Goal: Task Accomplishment & Management: Complete application form

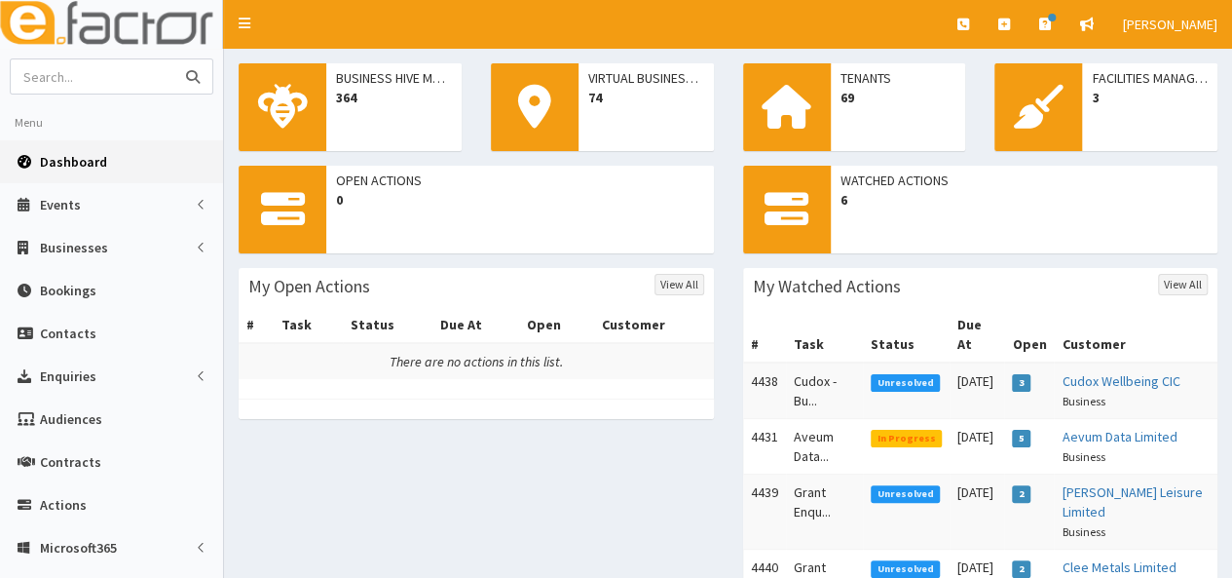
click at [88, 88] on input "text" at bounding box center [93, 76] width 164 height 34
type input "js pharmacy"
click at [173, 59] on button "submit" at bounding box center [192, 76] width 39 height 34
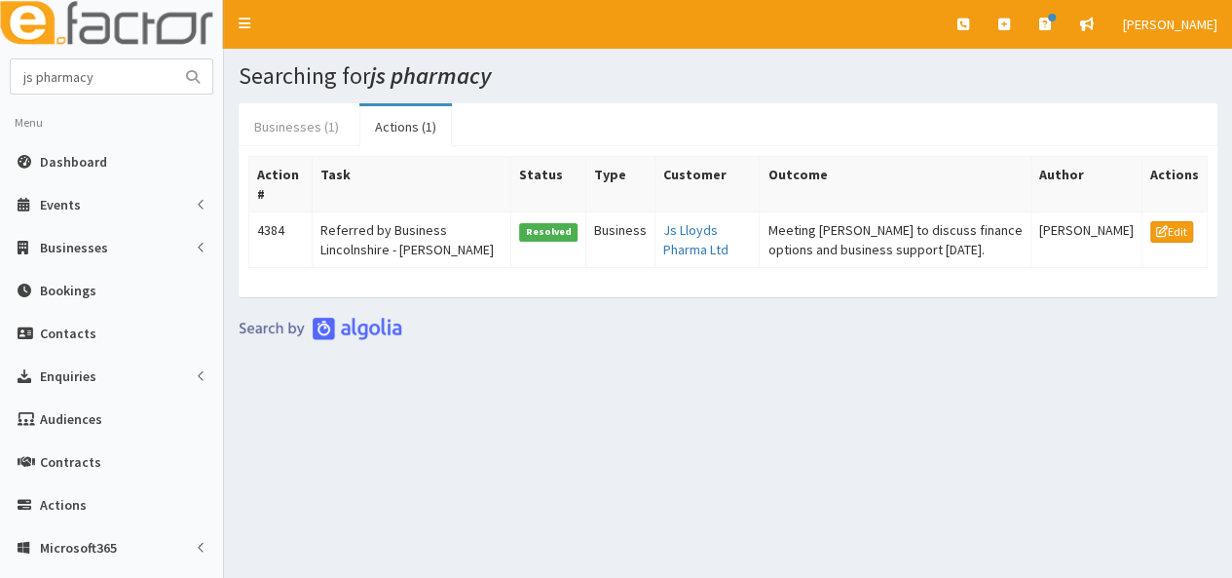
click at [291, 116] on link "Businesses (1)" at bounding box center [297, 126] width 116 height 41
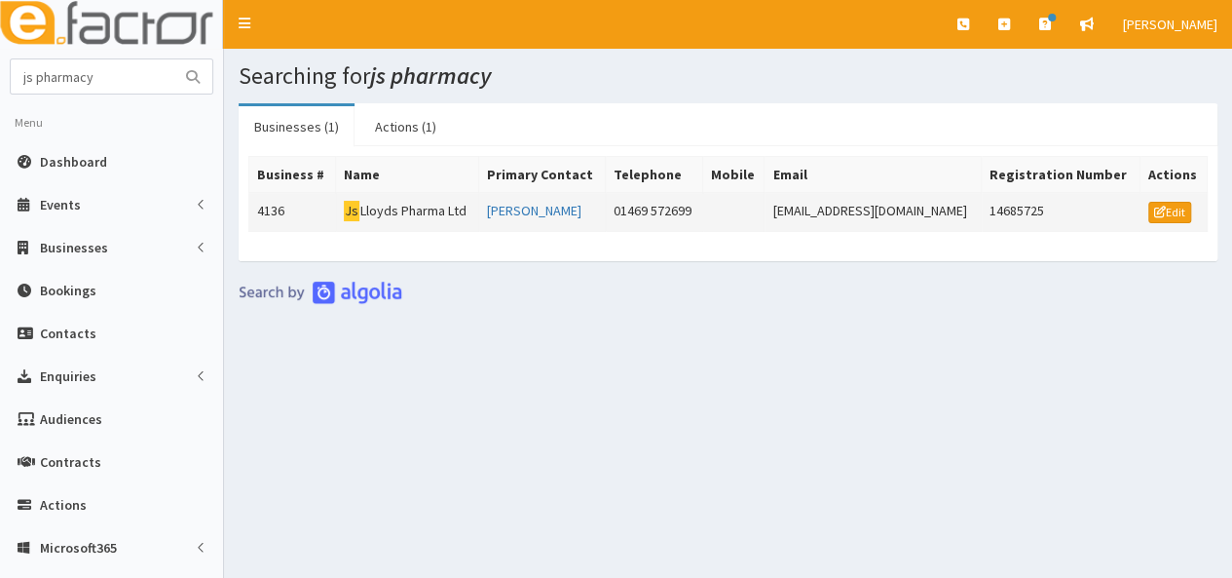
click at [394, 205] on td "Js Lloyds Pharma Ltd" at bounding box center [406, 212] width 143 height 39
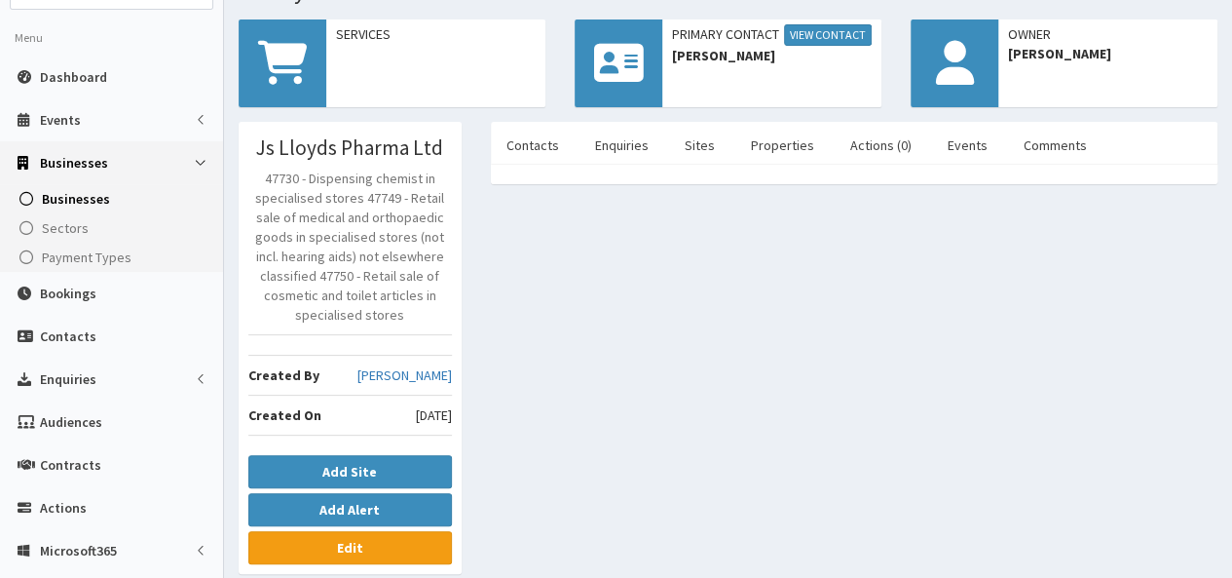
scroll to position [195, 0]
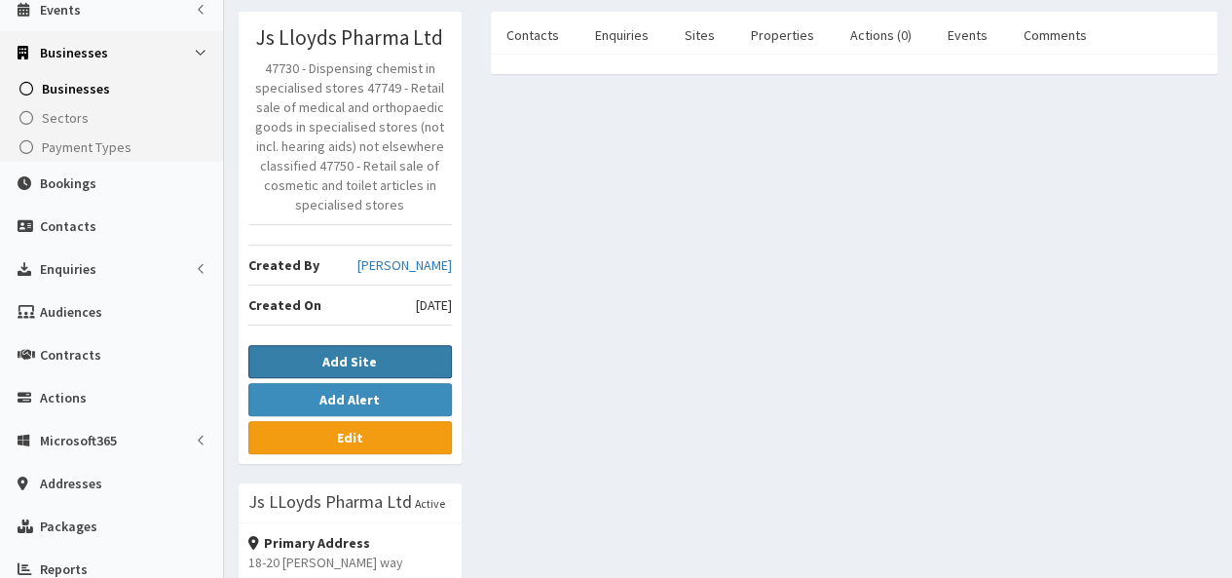
click at [334, 358] on b "Add Site" at bounding box center [349, 362] width 55 height 18
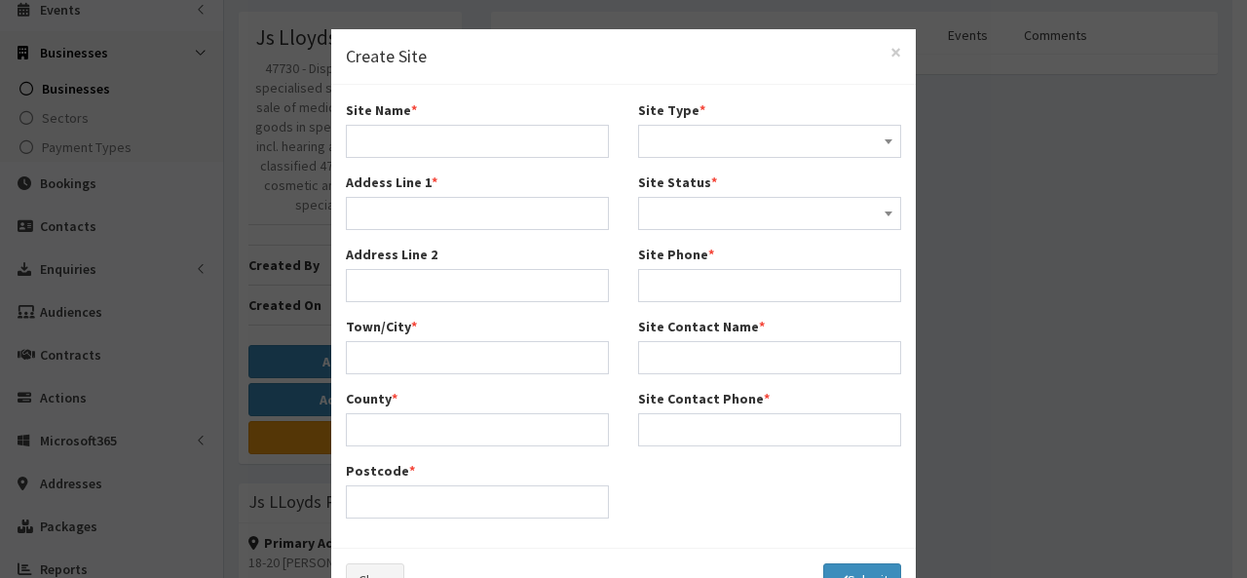
click at [969, 375] on div "× Create Site Site Name * Addess Line 1 * Address Line 2 Town/City * County *" at bounding box center [623, 289] width 1247 height 578
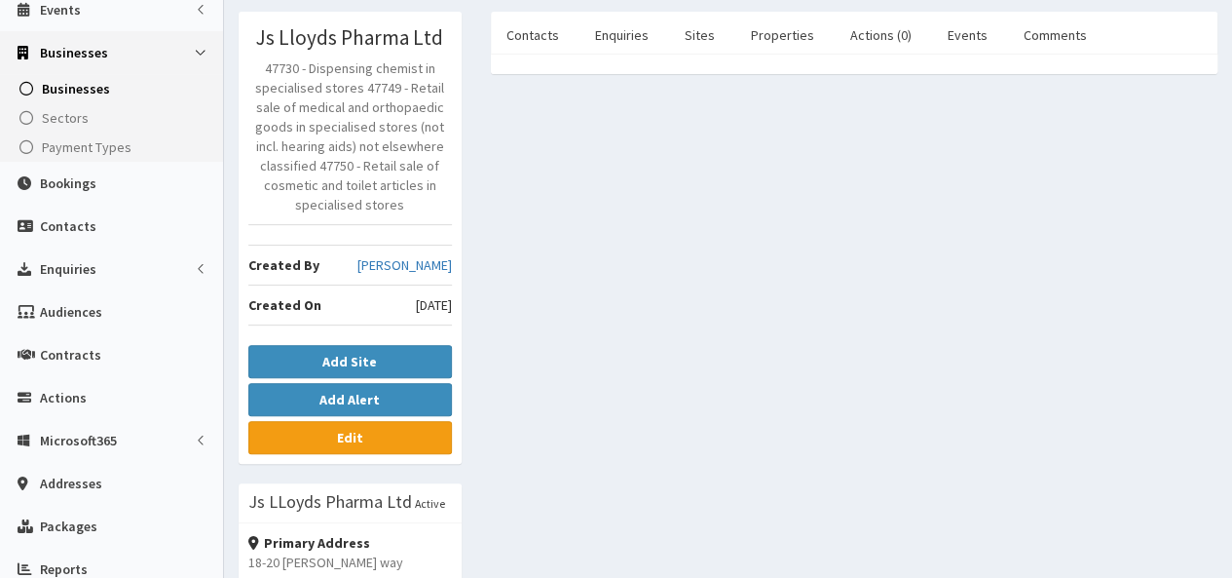
click at [429, 463] on div "Js Lloyds Pharma Ltd 47730 - Dispensing chemist in specialised stores 47749 - R…" at bounding box center [350, 527] width 252 height 1031
click at [415, 430] on link "Edit" at bounding box center [350, 437] width 204 height 33
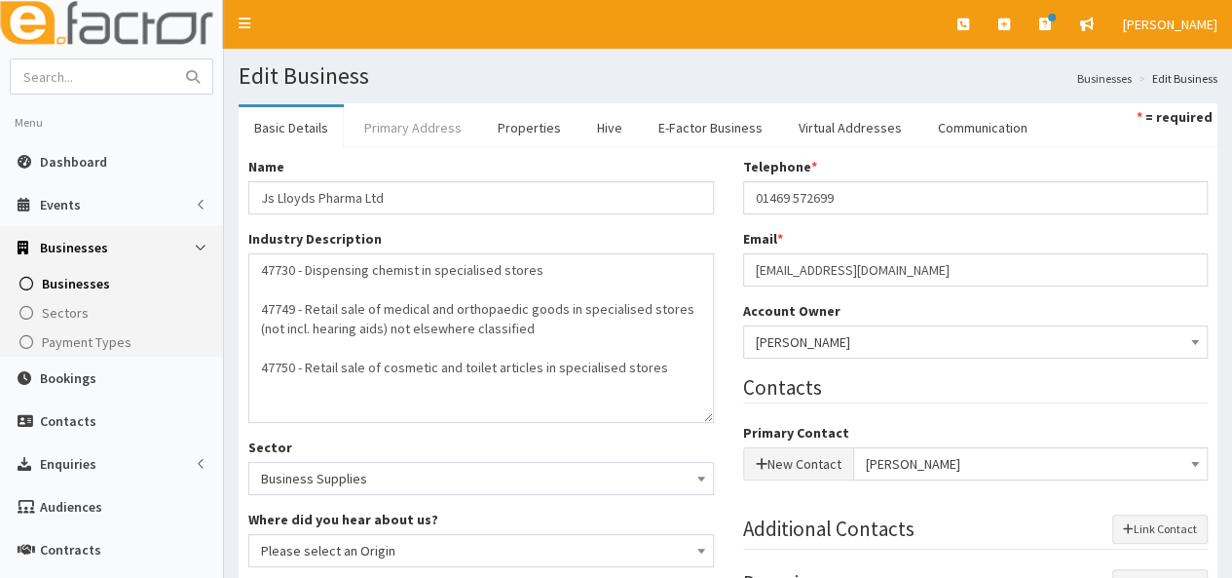
click at [394, 124] on link "Primary Address" at bounding box center [413, 127] width 129 height 41
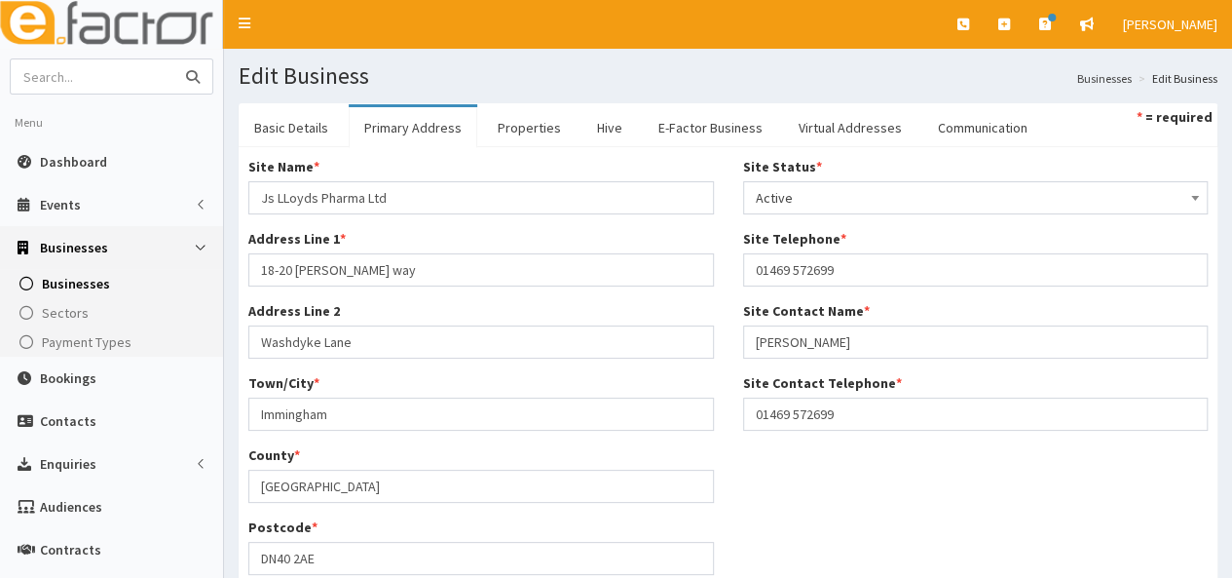
click at [67, 78] on input "text" at bounding box center [93, 76] width 164 height 34
type input "brown"
click at [173, 59] on button "submit" at bounding box center [192, 76] width 39 height 34
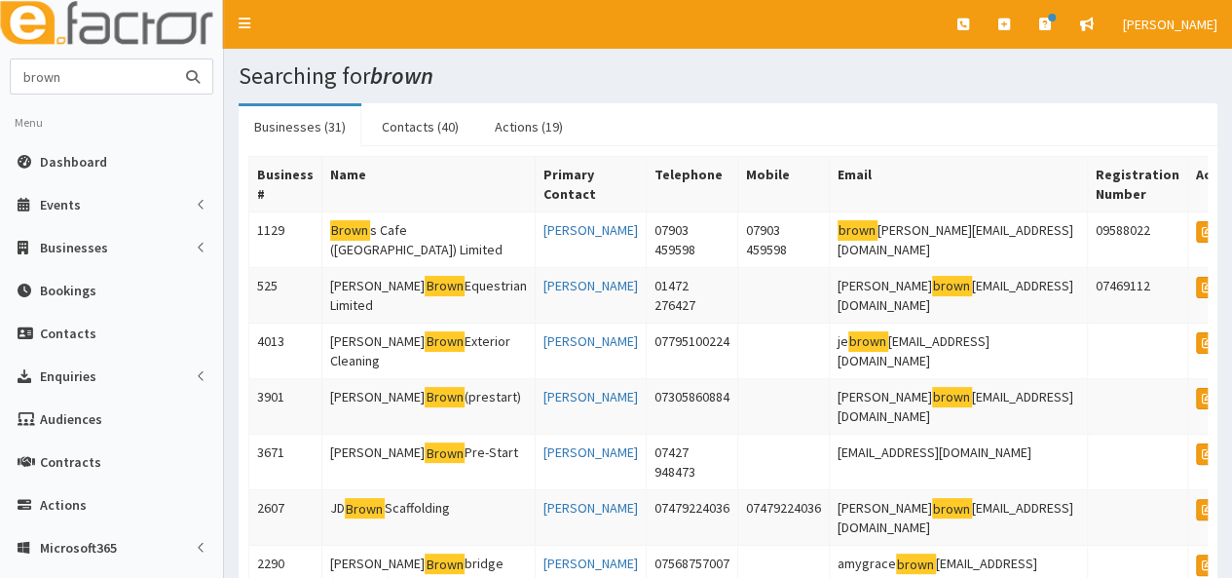
click at [22, 77] on input "brown" at bounding box center [93, 76] width 164 height 34
type input "[PERSON_NAME]"
click at [173, 59] on button "submit" at bounding box center [192, 76] width 39 height 34
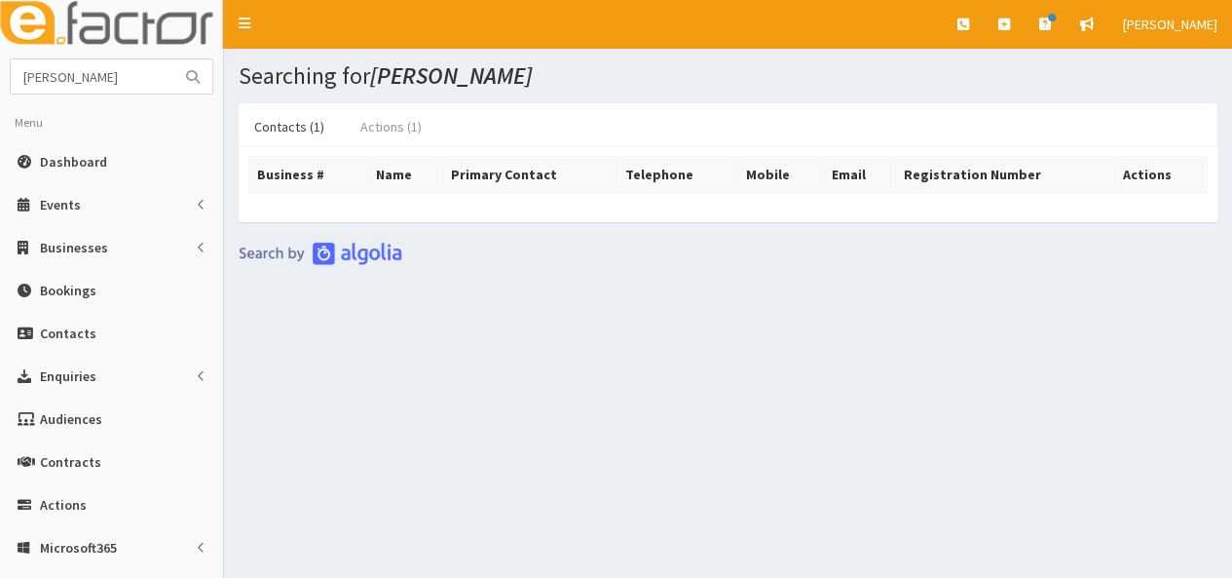
click at [403, 122] on link "Actions (1)" at bounding box center [391, 126] width 93 height 41
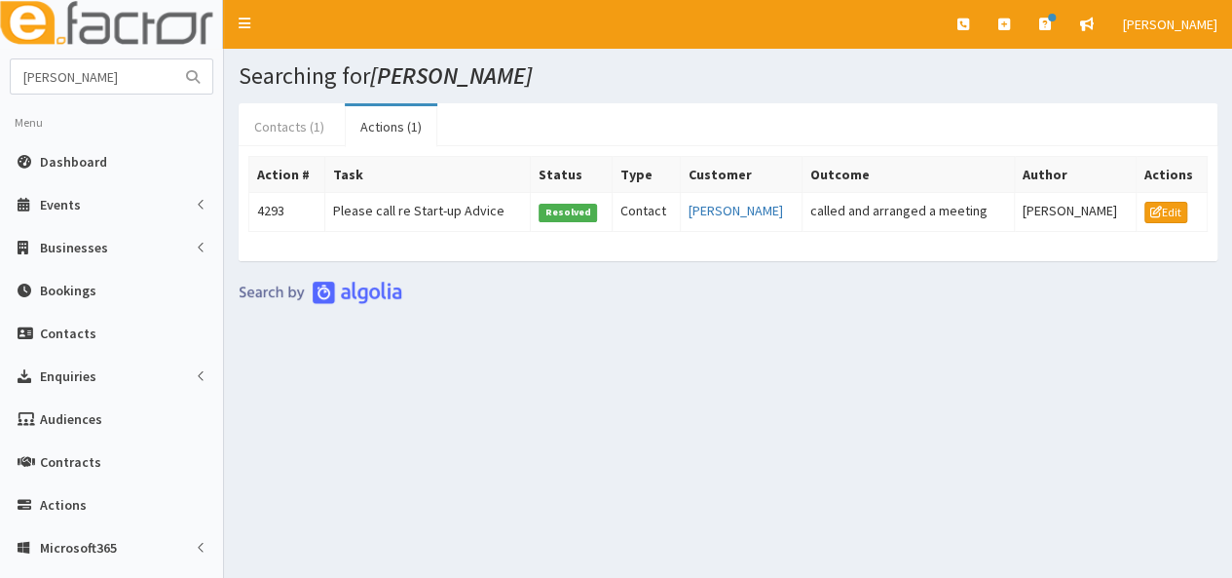
click at [288, 127] on link "Contacts (1)" at bounding box center [289, 126] width 101 height 41
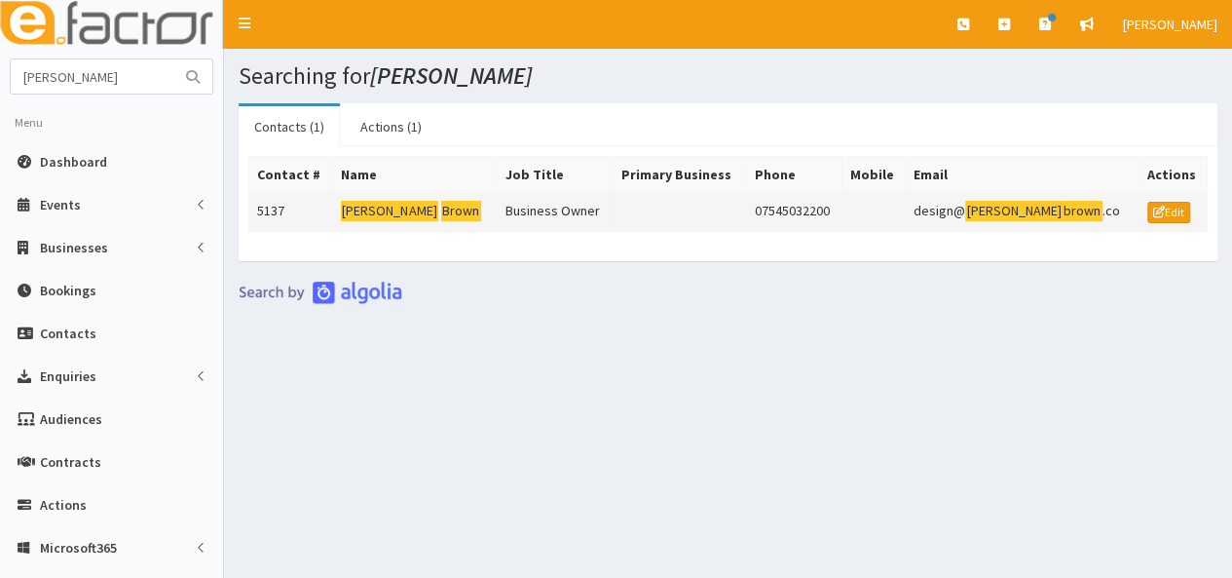
click at [379, 202] on mark "[PERSON_NAME]" at bounding box center [389, 211] width 97 height 20
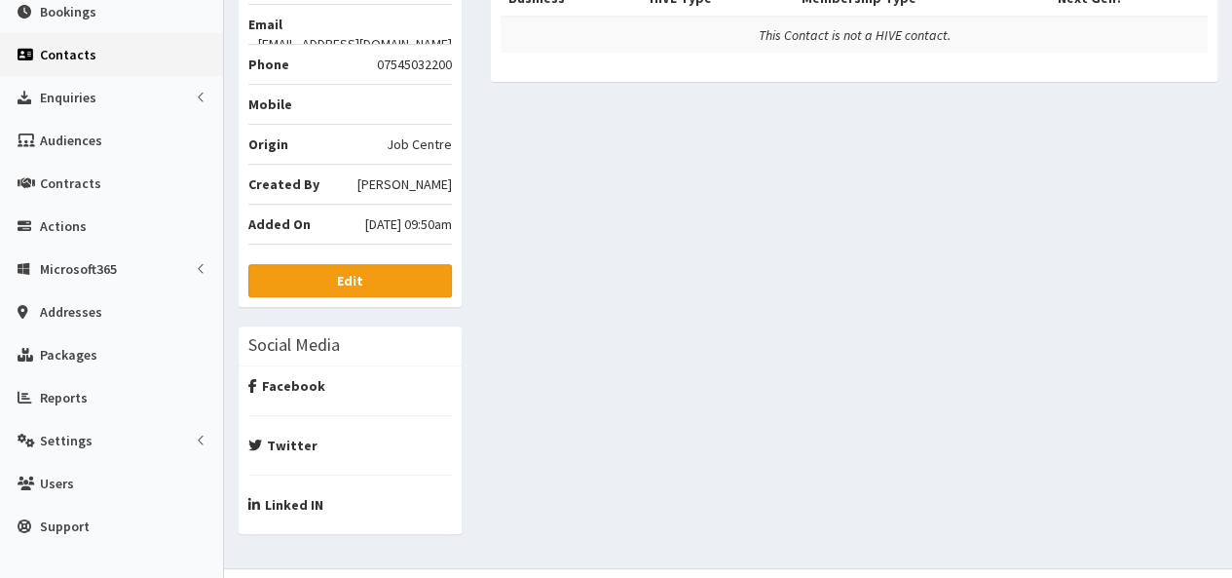
scroll to position [292, 0]
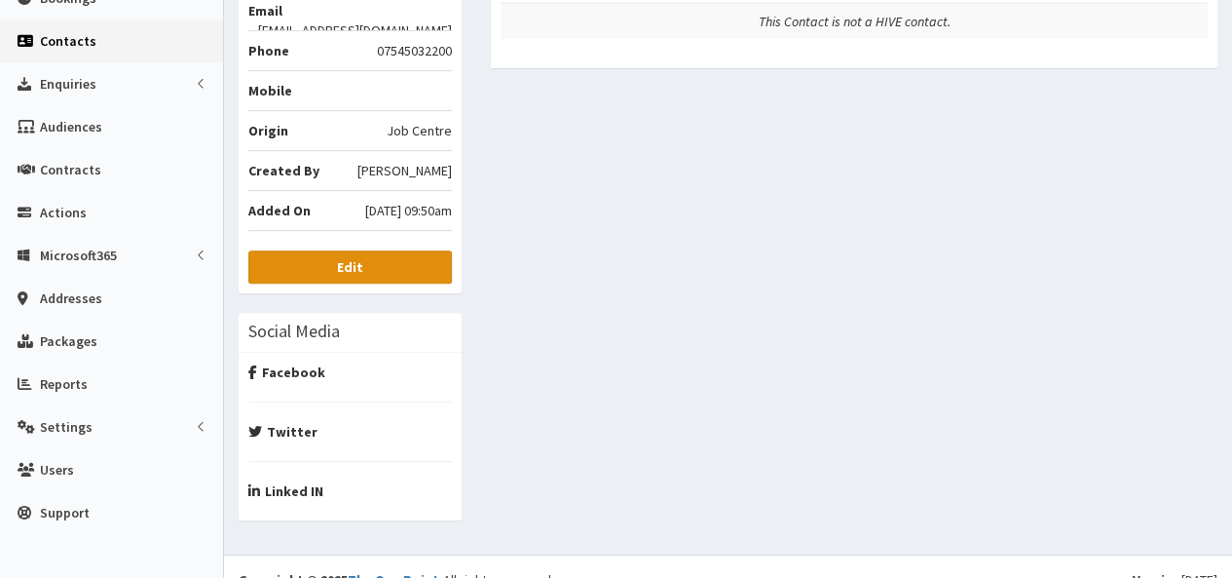
click at [383, 265] on link "Edit" at bounding box center [350, 266] width 204 height 33
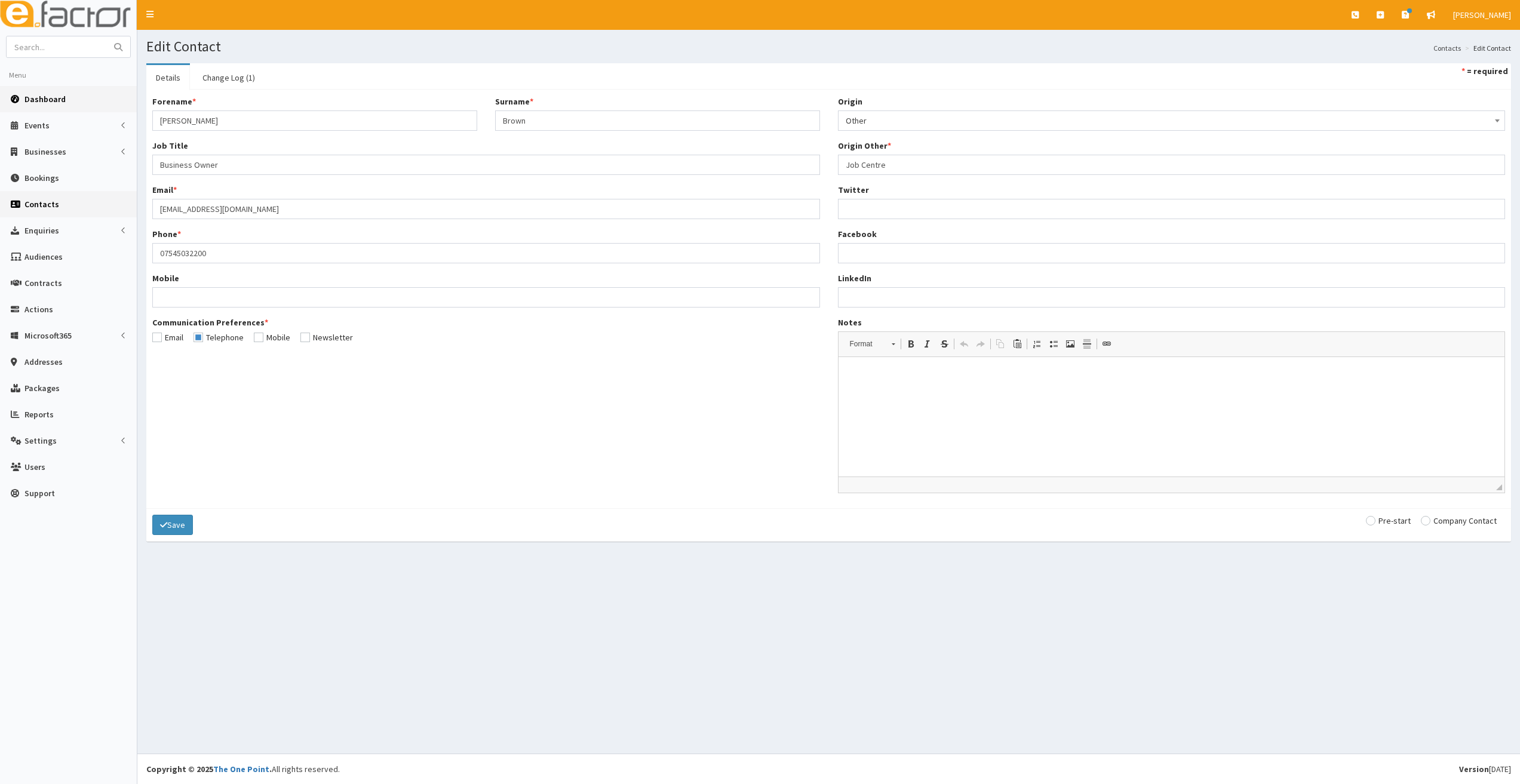
click at [41, 99] on span "Dashboard" at bounding box center [45, 99] width 41 height 11
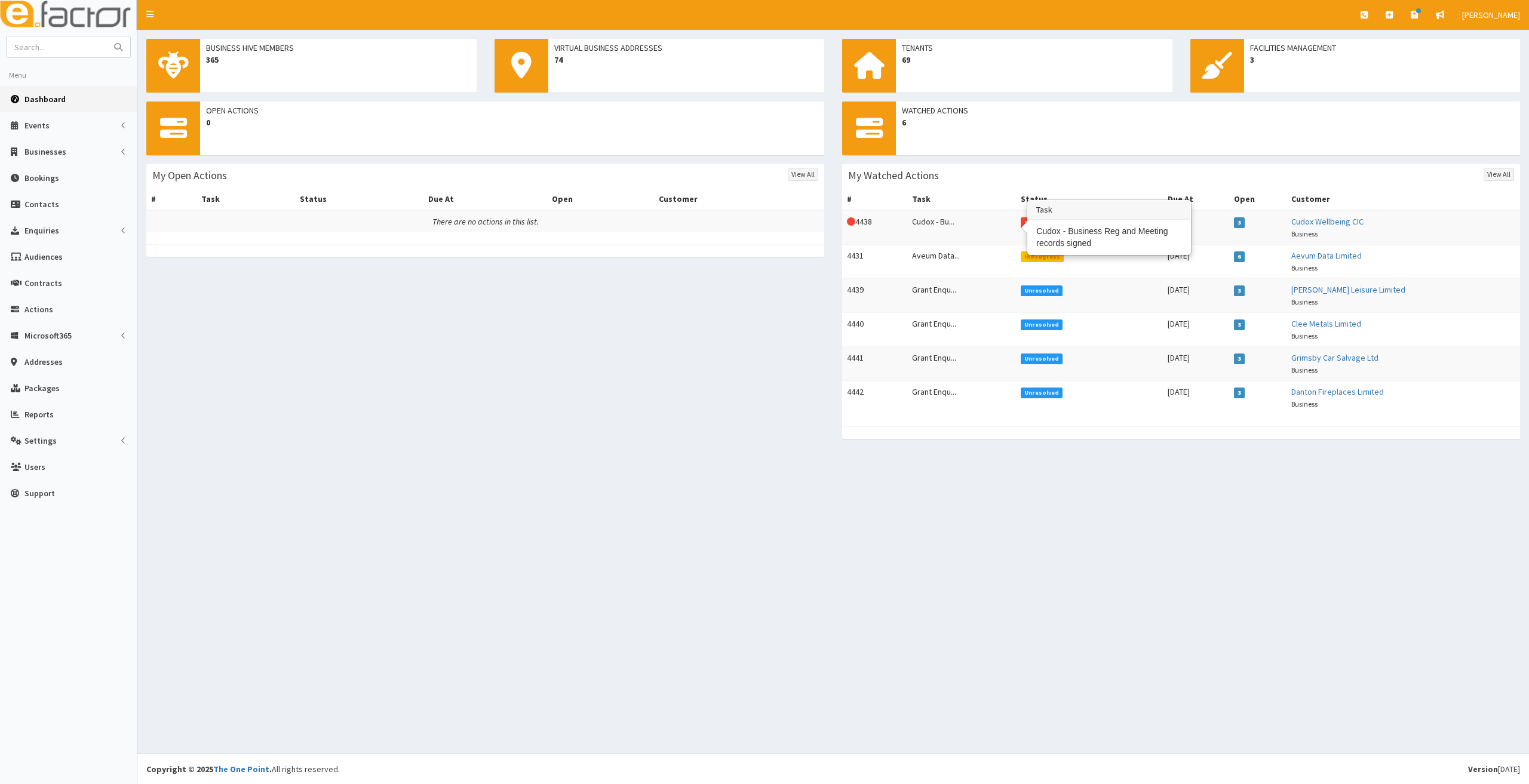
click at [950, 220] on td "Cudox - Bu..." at bounding box center [961, 227] width 108 height 34
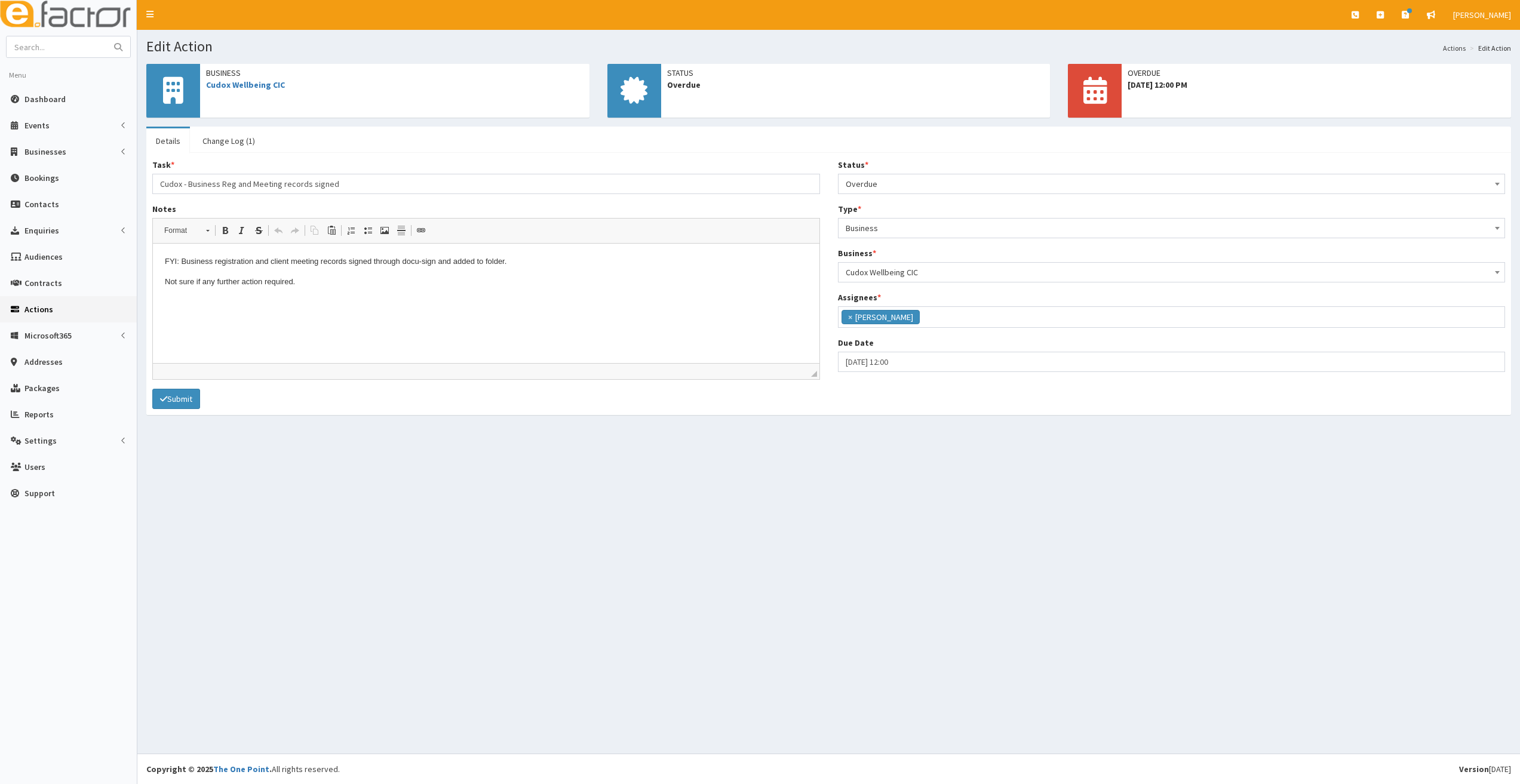
scroll to position [42, 0]
click at [78, 47] on input "text" at bounding box center [57, 47] width 101 height 21
type input "js lloyds"
click at [106, 36] on button "submit" at bounding box center [118, 47] width 24 height 21
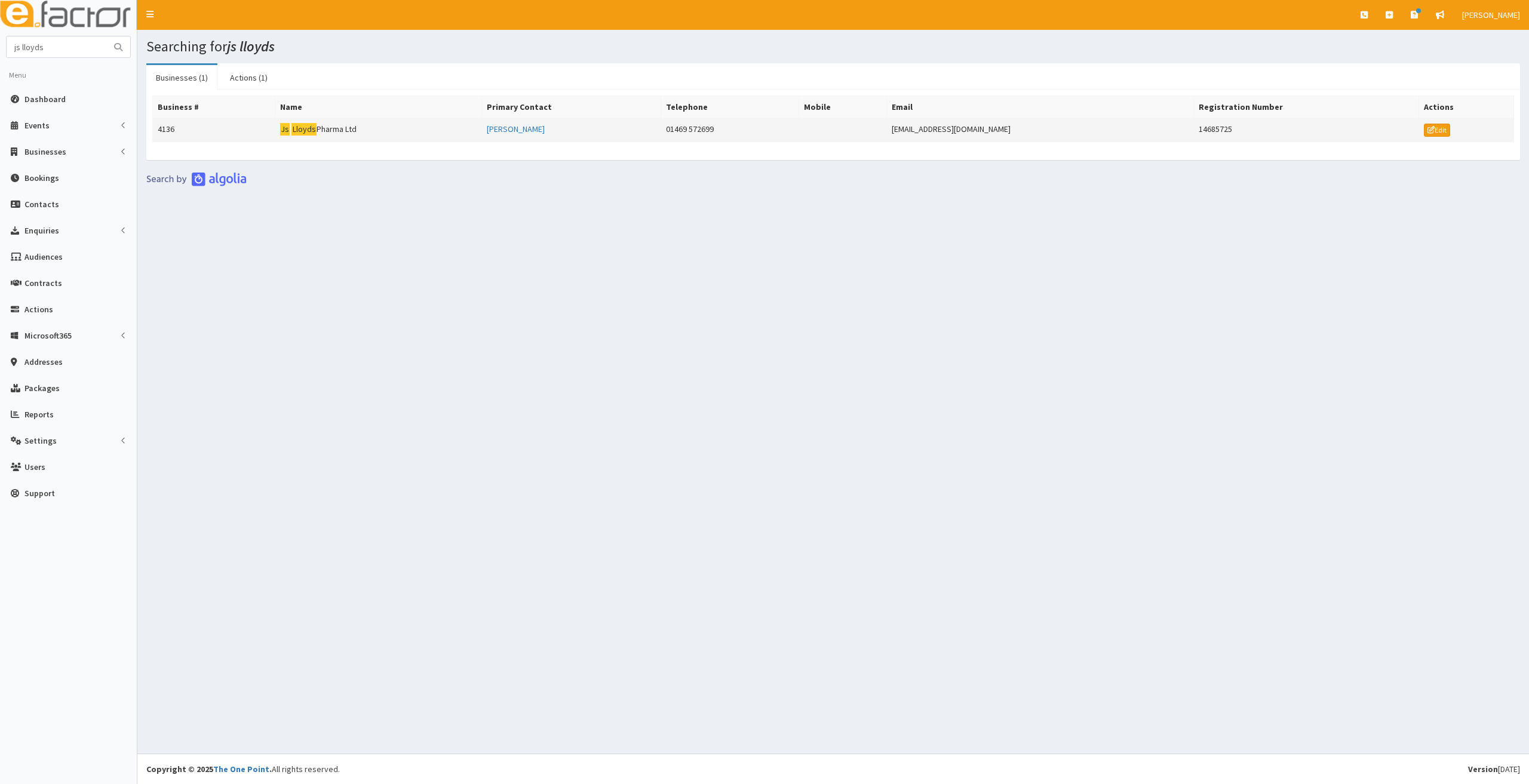
click at [315, 130] on mark "Lloyds" at bounding box center [303, 129] width 25 height 12
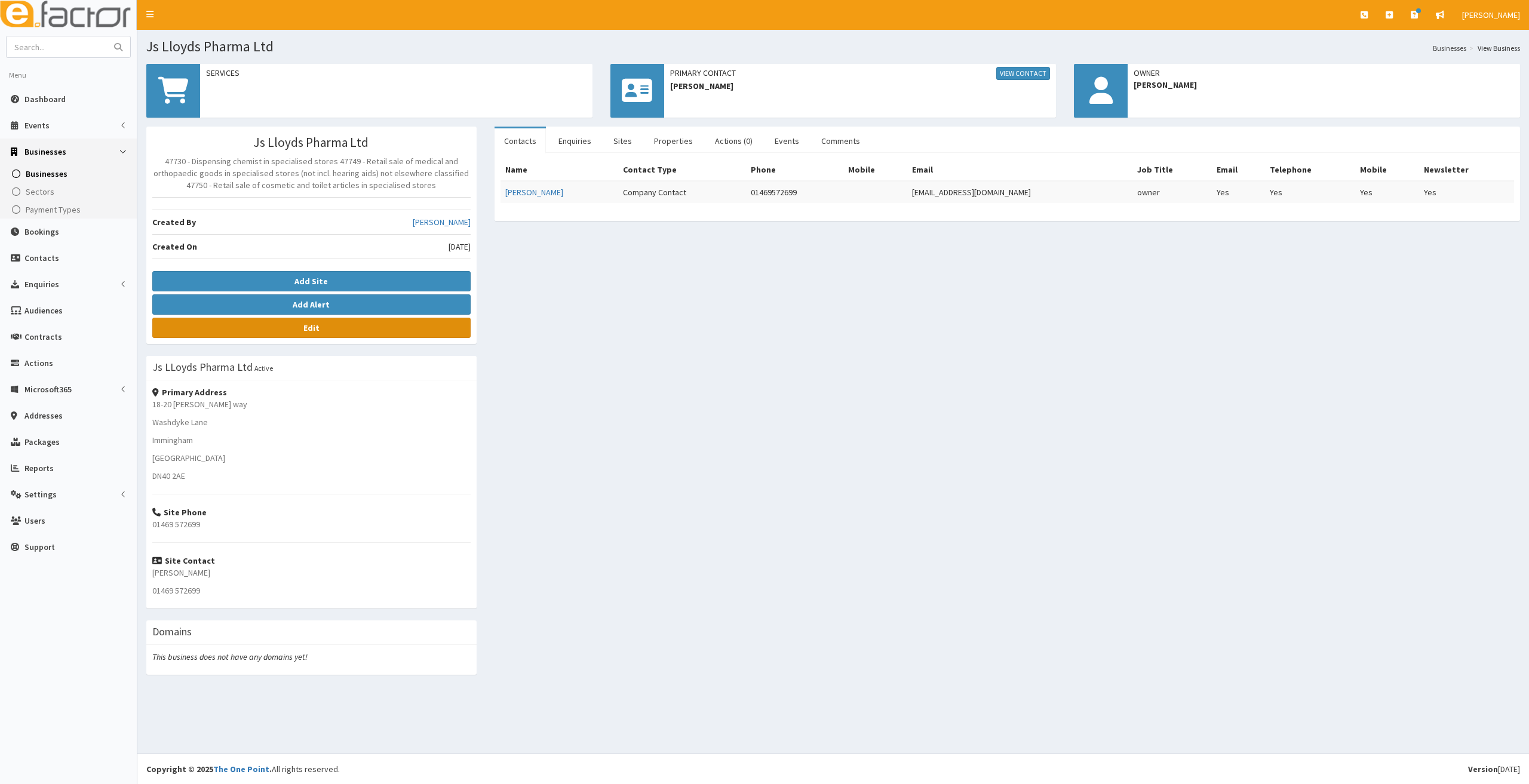
click at [335, 334] on link "Edit" at bounding box center [311, 327] width 318 height 20
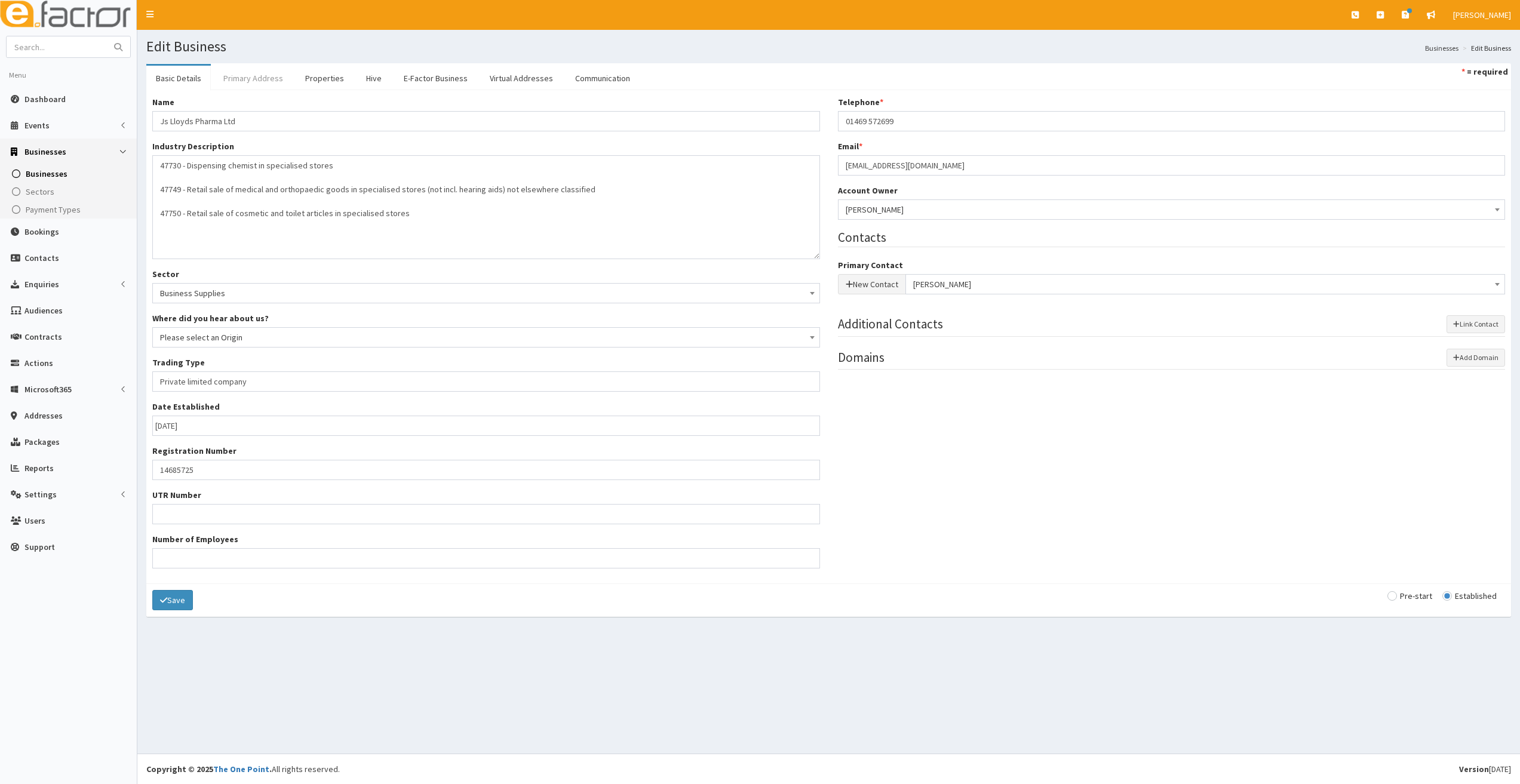
click at [250, 75] on link "Primary Address" at bounding box center [253, 78] width 79 height 25
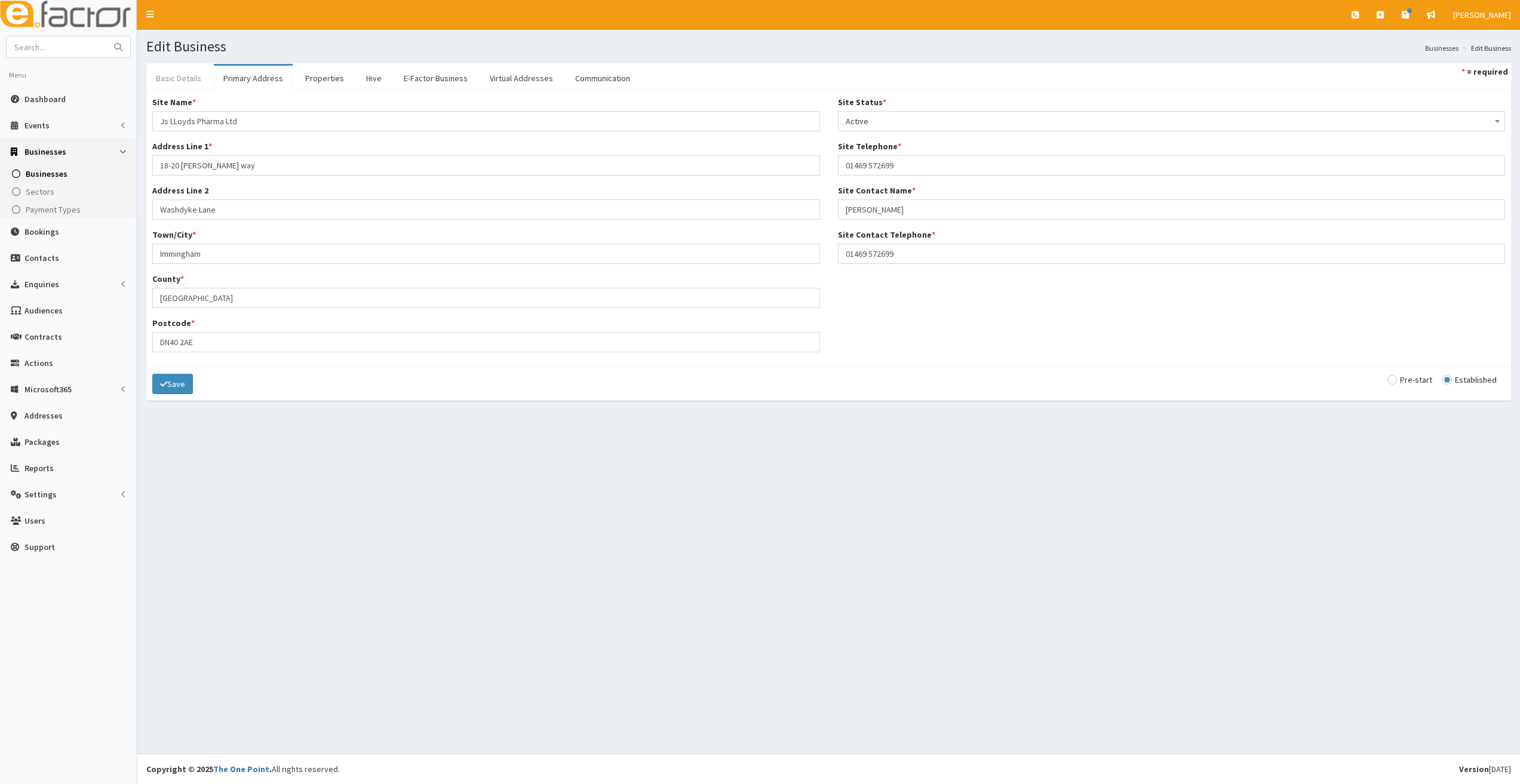
click at [194, 74] on link "Basic Details" at bounding box center [178, 78] width 64 height 25
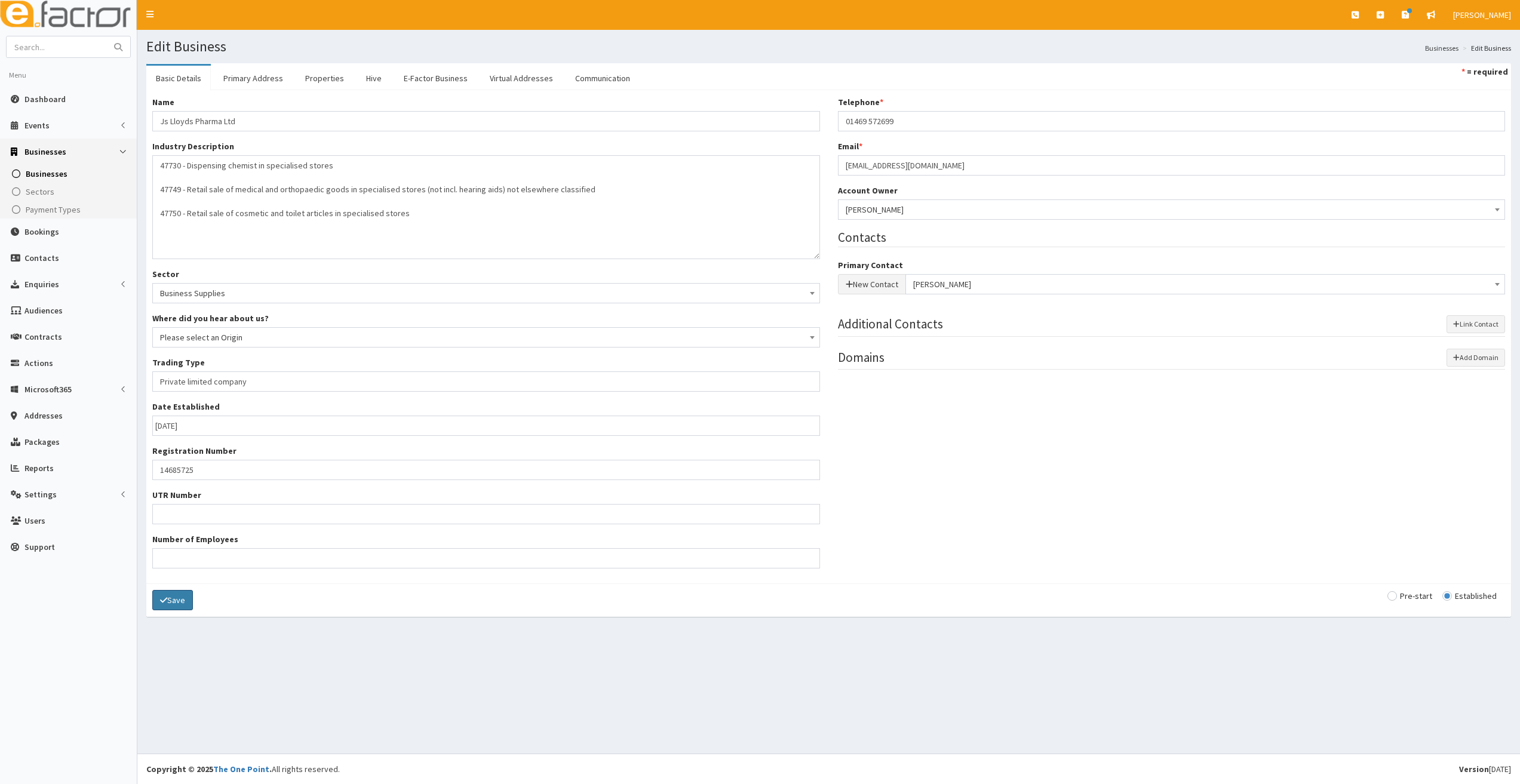
click at [169, 596] on button "Save" at bounding box center [172, 599] width 40 height 20
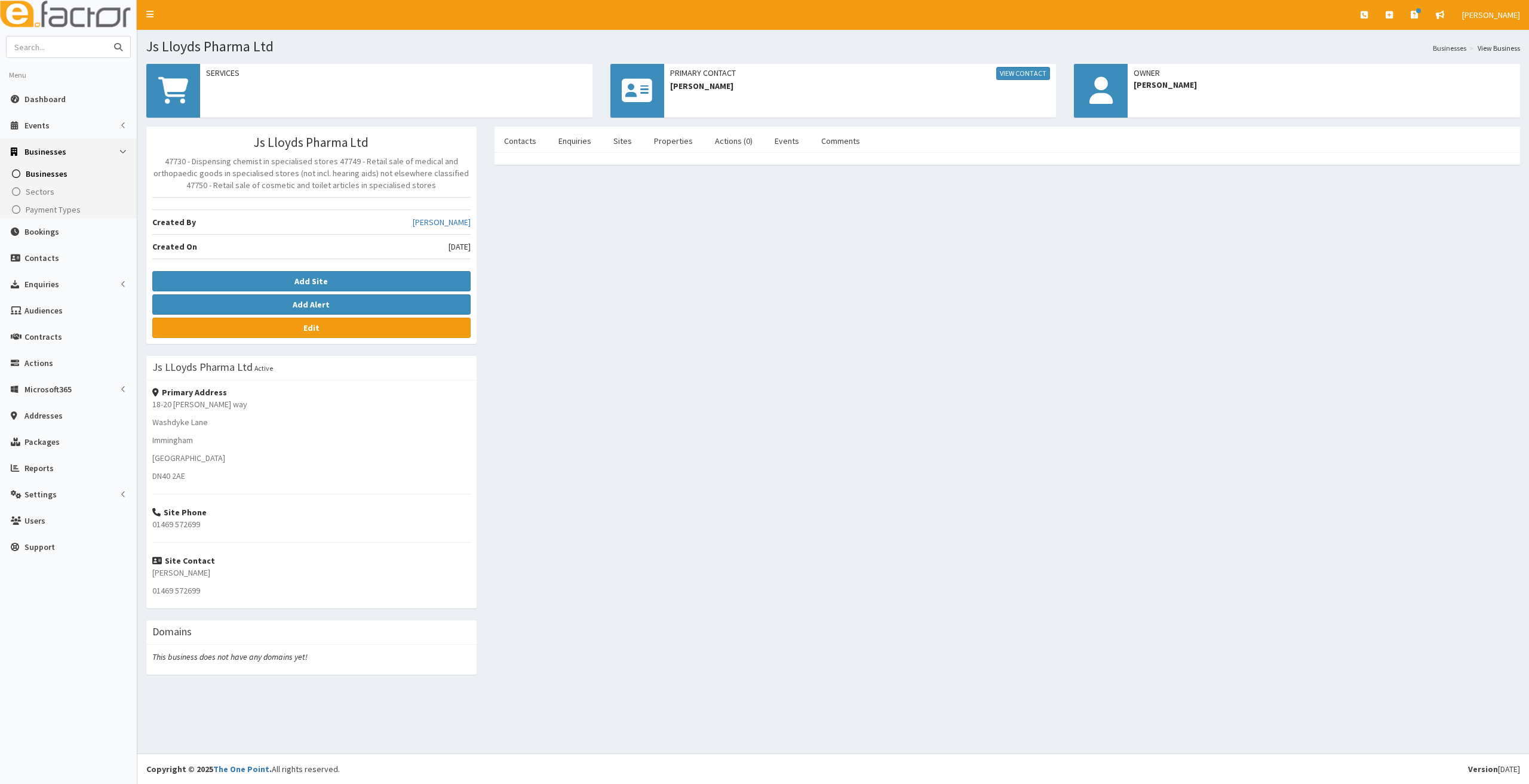
click at [58, 47] on input "text" at bounding box center [57, 47] width 101 height 21
type input "stem"
click at [106, 36] on button "submit" at bounding box center [118, 47] width 24 height 21
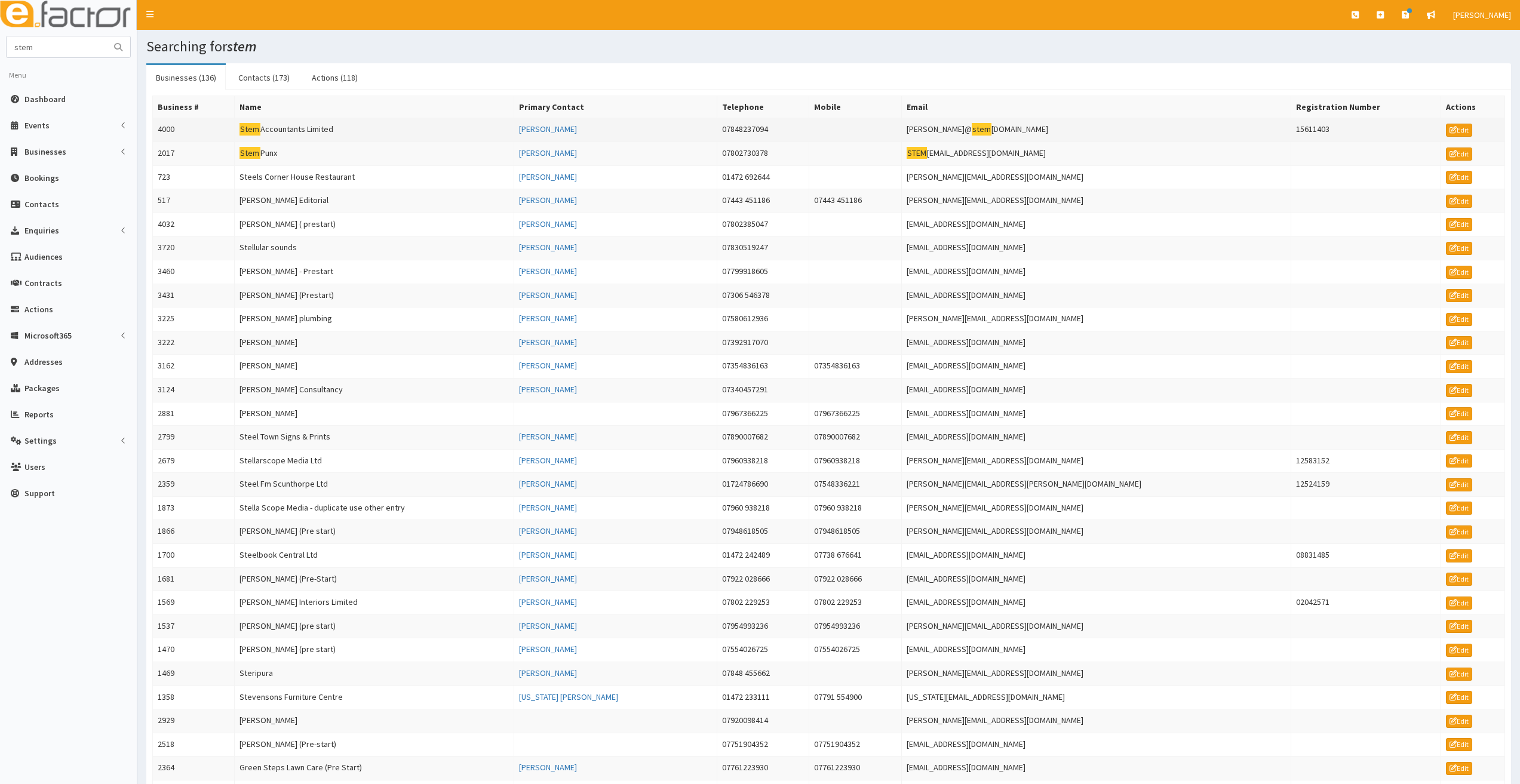
click at [304, 132] on td "Stem Accountants Limited" at bounding box center [374, 130] width 280 height 24
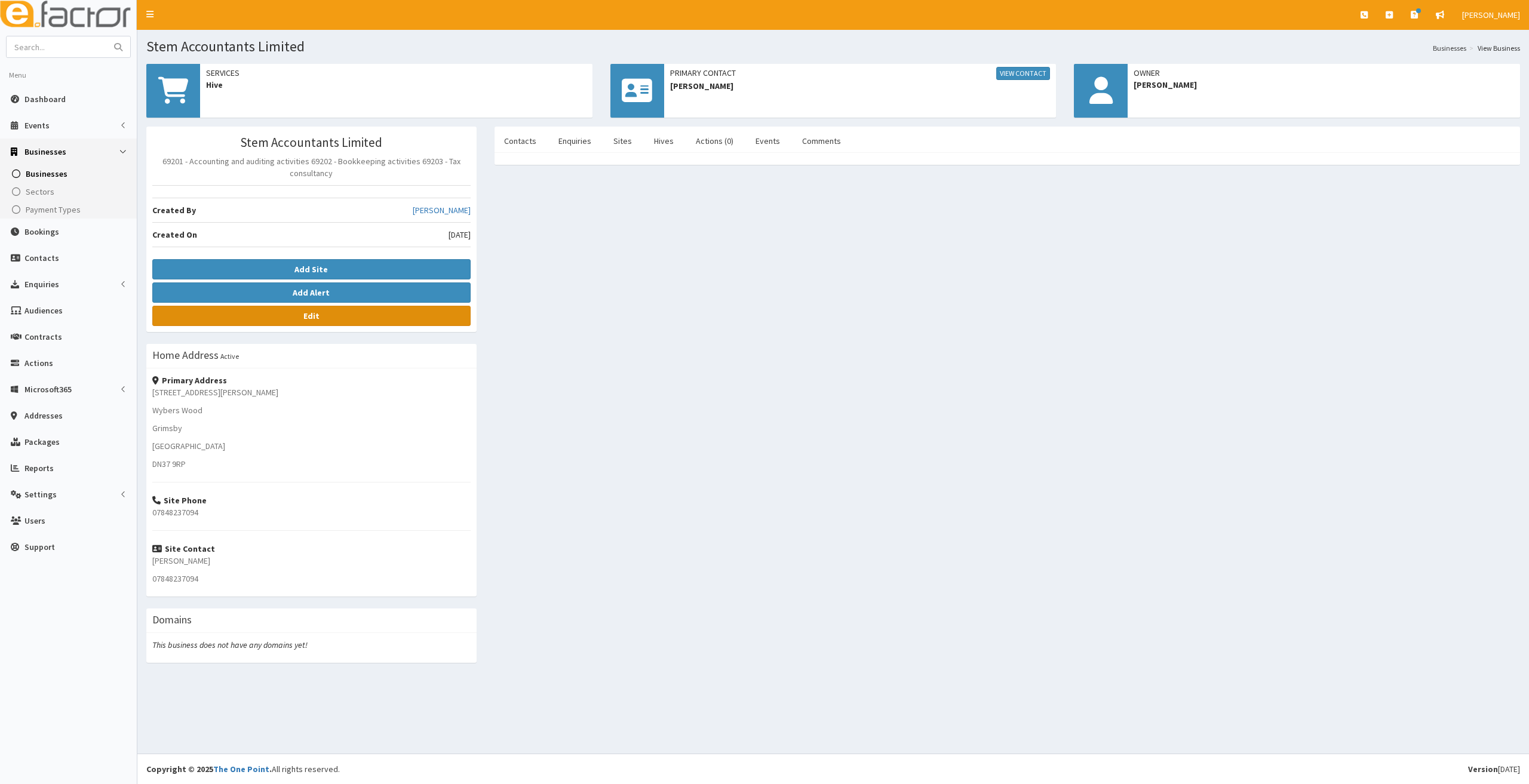
click at [315, 316] on b "Edit" at bounding box center [311, 316] width 16 height 11
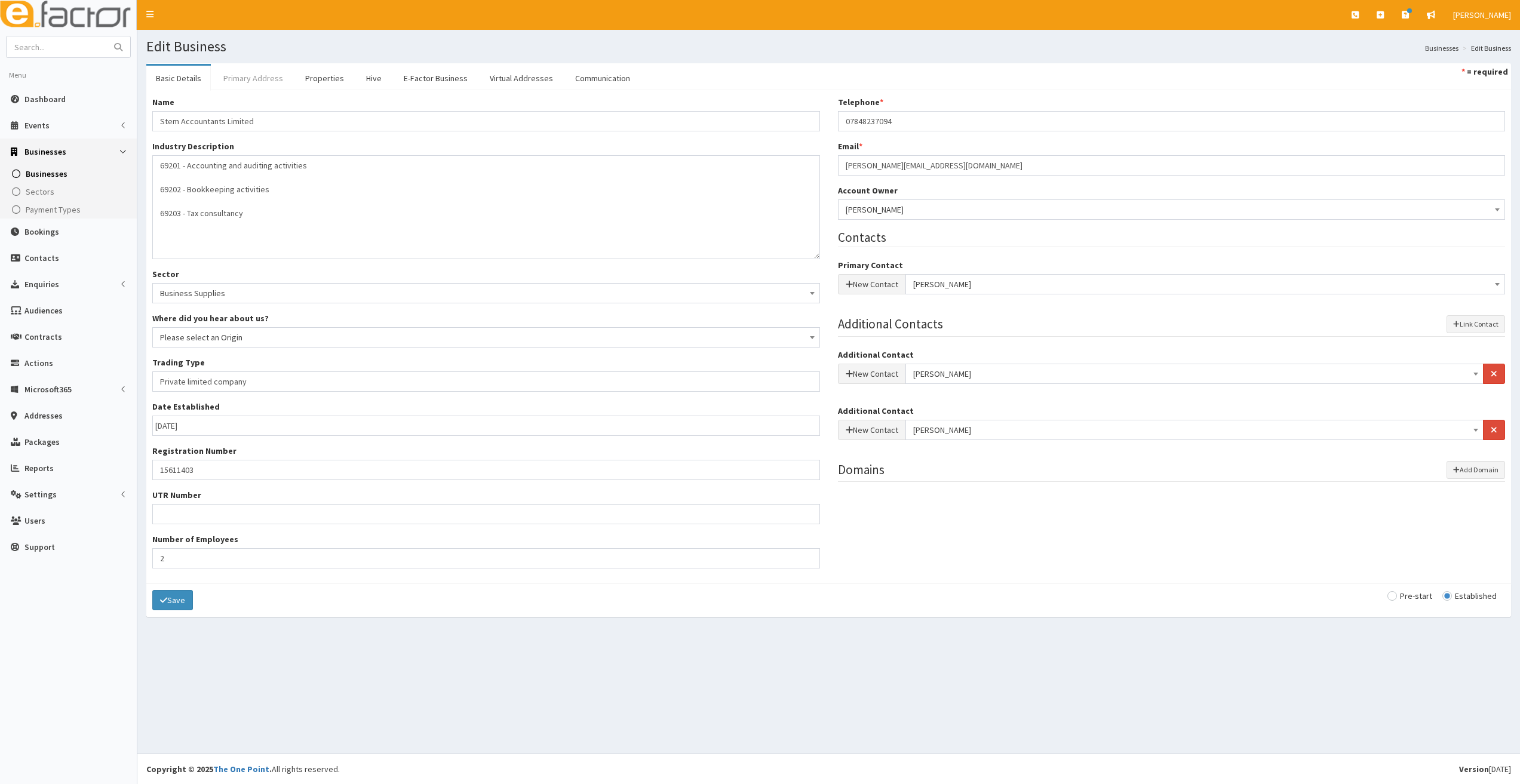
click at [260, 82] on link "Primary Address" at bounding box center [253, 78] width 79 height 25
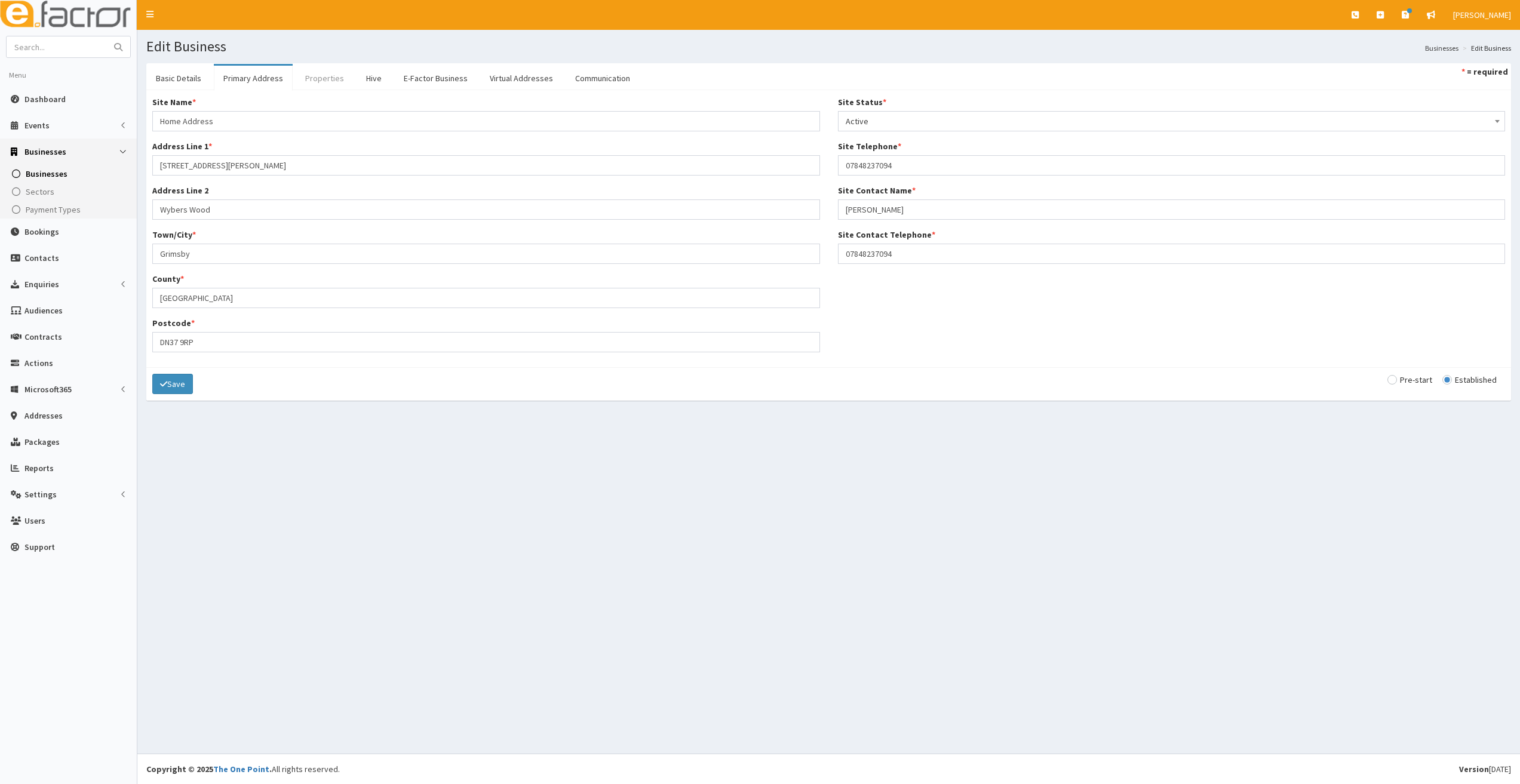
click at [326, 82] on link "Properties" at bounding box center [324, 78] width 58 height 25
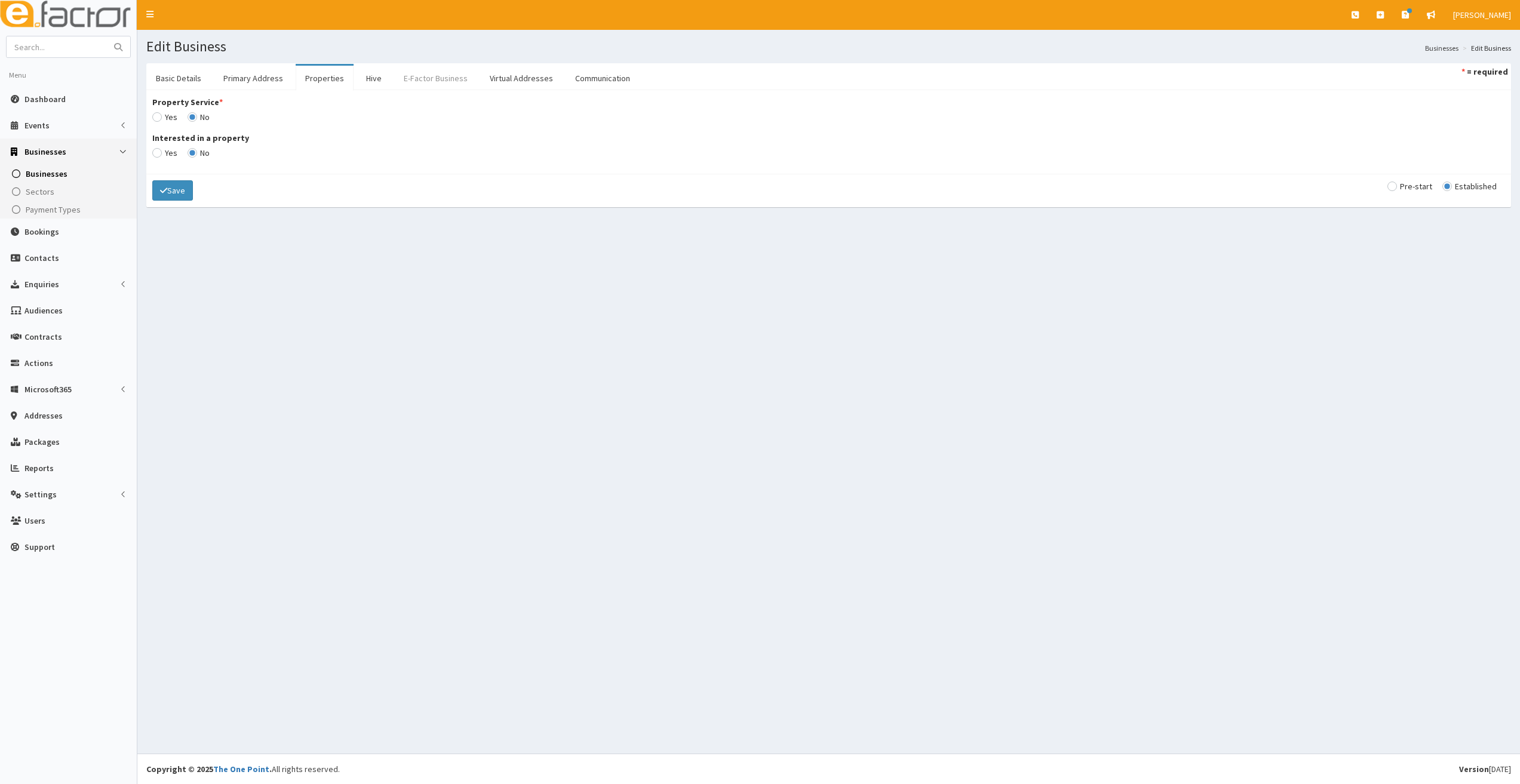
click at [414, 82] on link "E-Factor Business" at bounding box center [435, 78] width 83 height 25
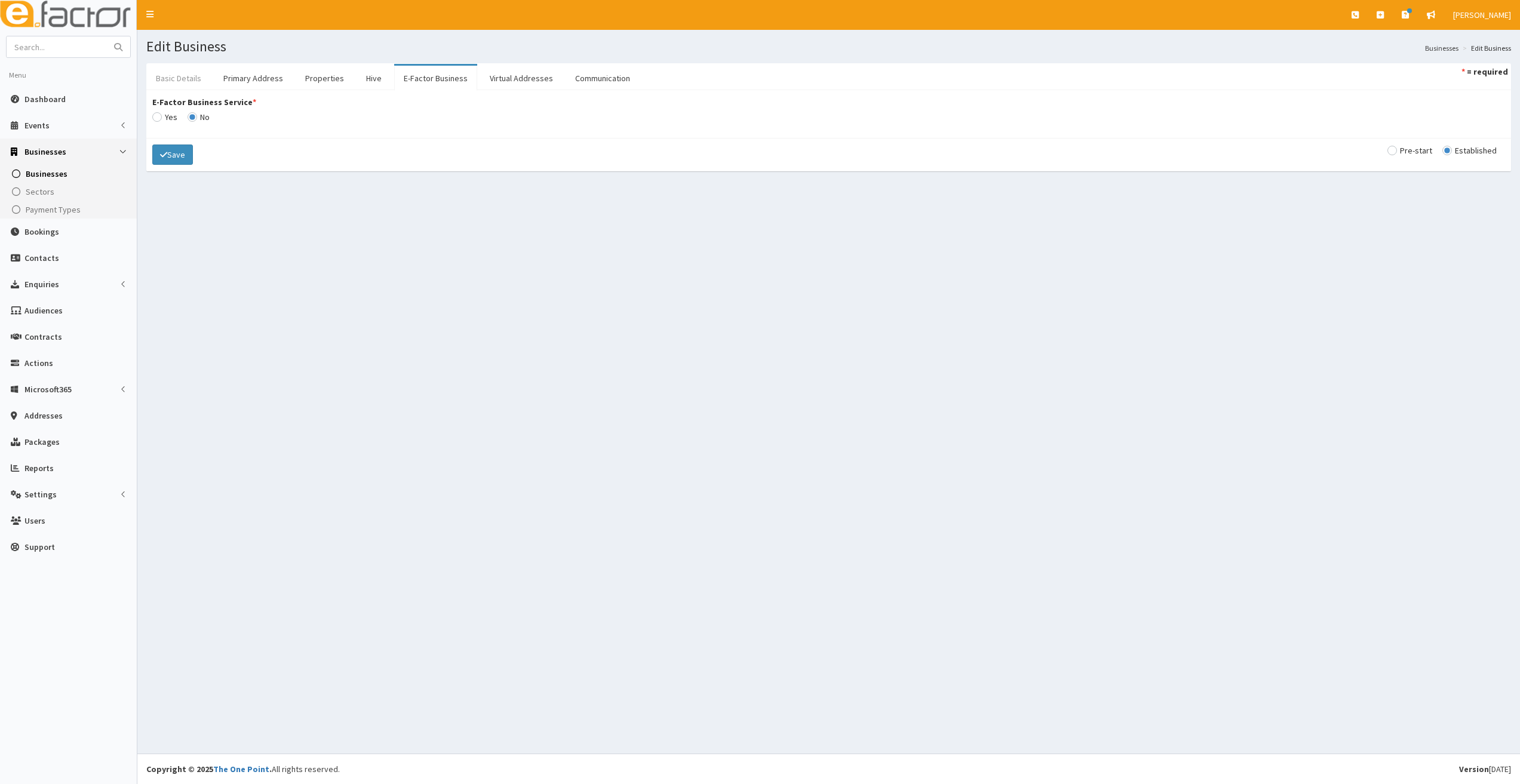
click at [188, 81] on link "Basic Details" at bounding box center [178, 78] width 64 height 25
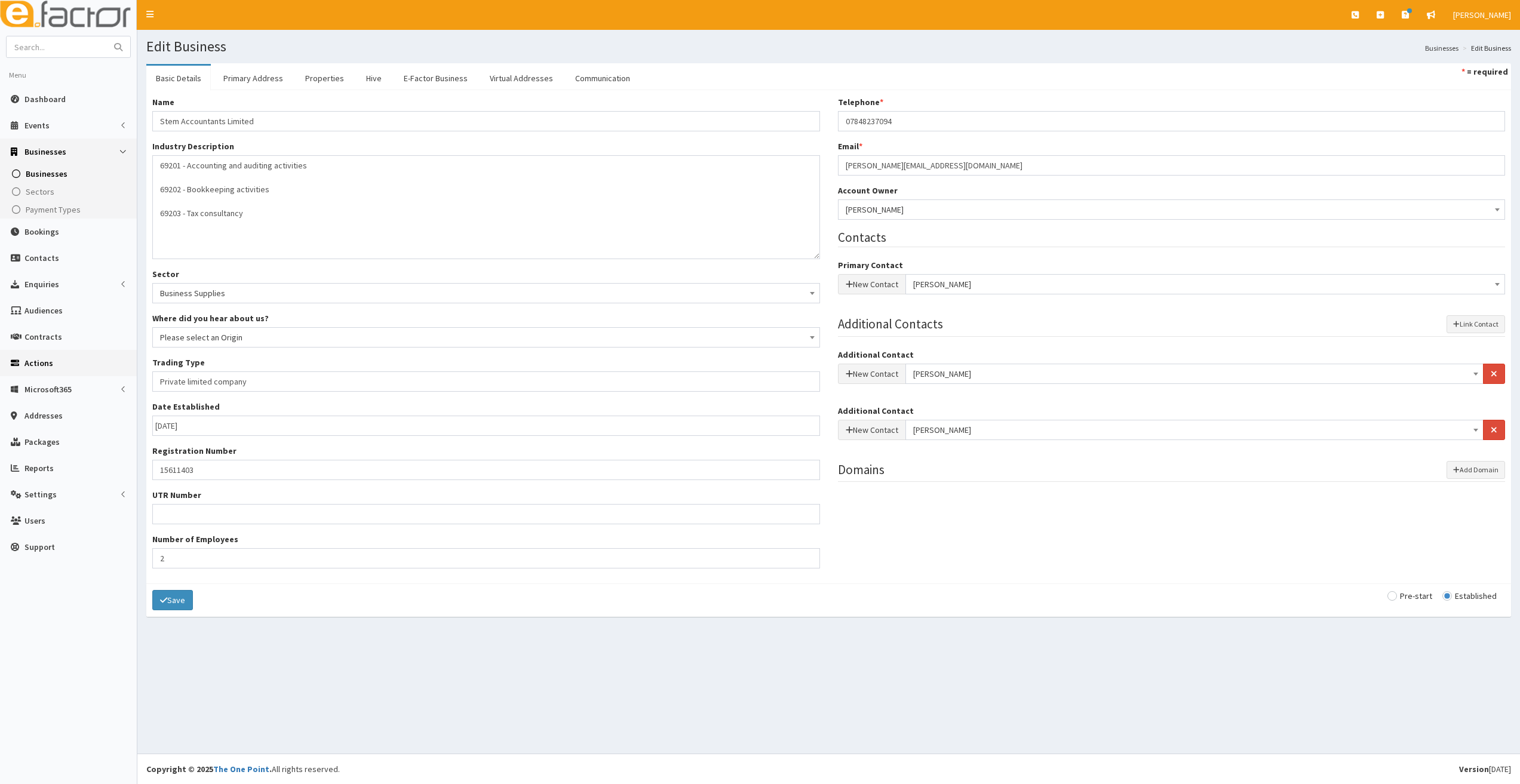
click at [46, 359] on span "Actions" at bounding box center [39, 363] width 29 height 11
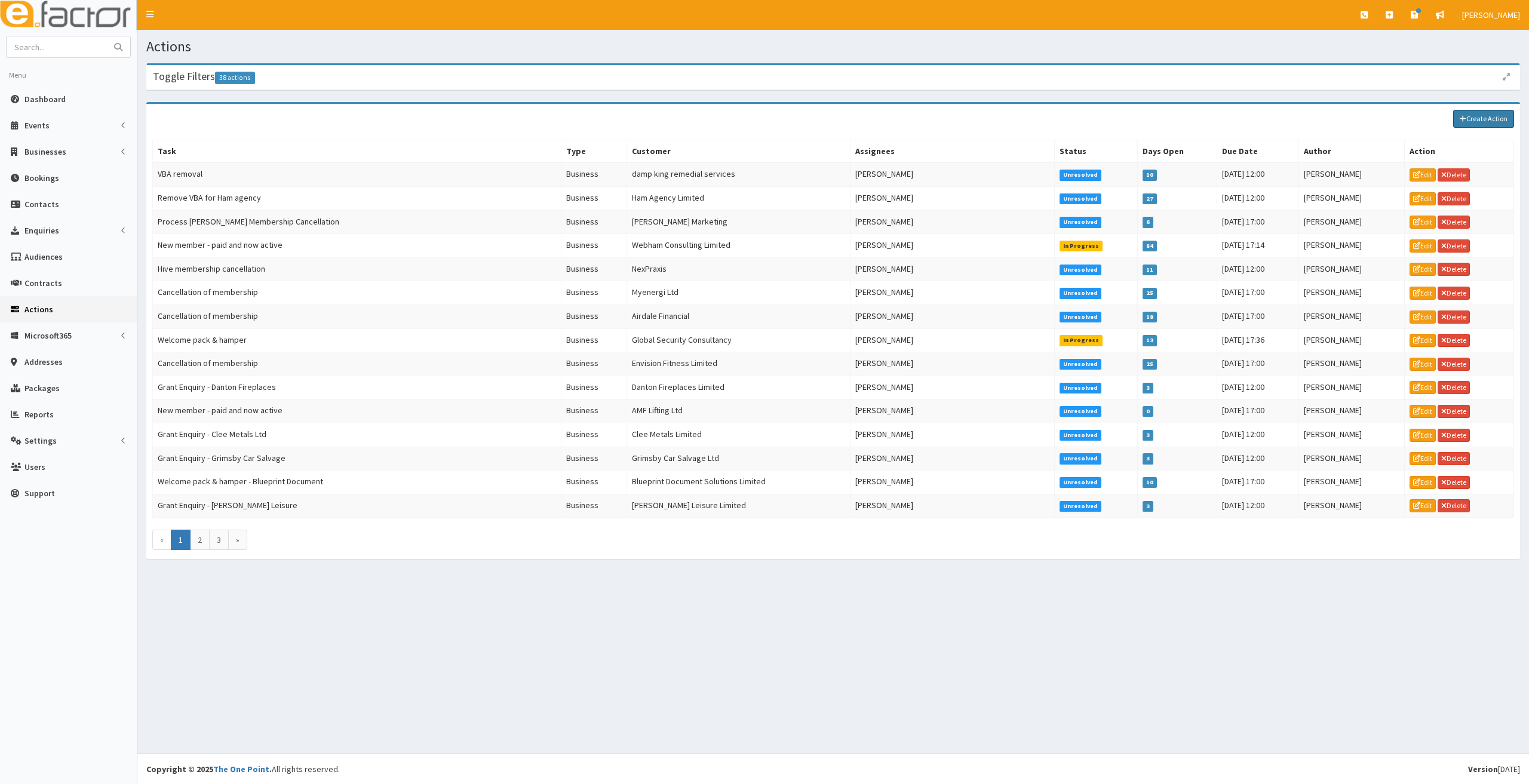
click at [1481, 120] on link "Create Action" at bounding box center [1483, 118] width 61 height 18
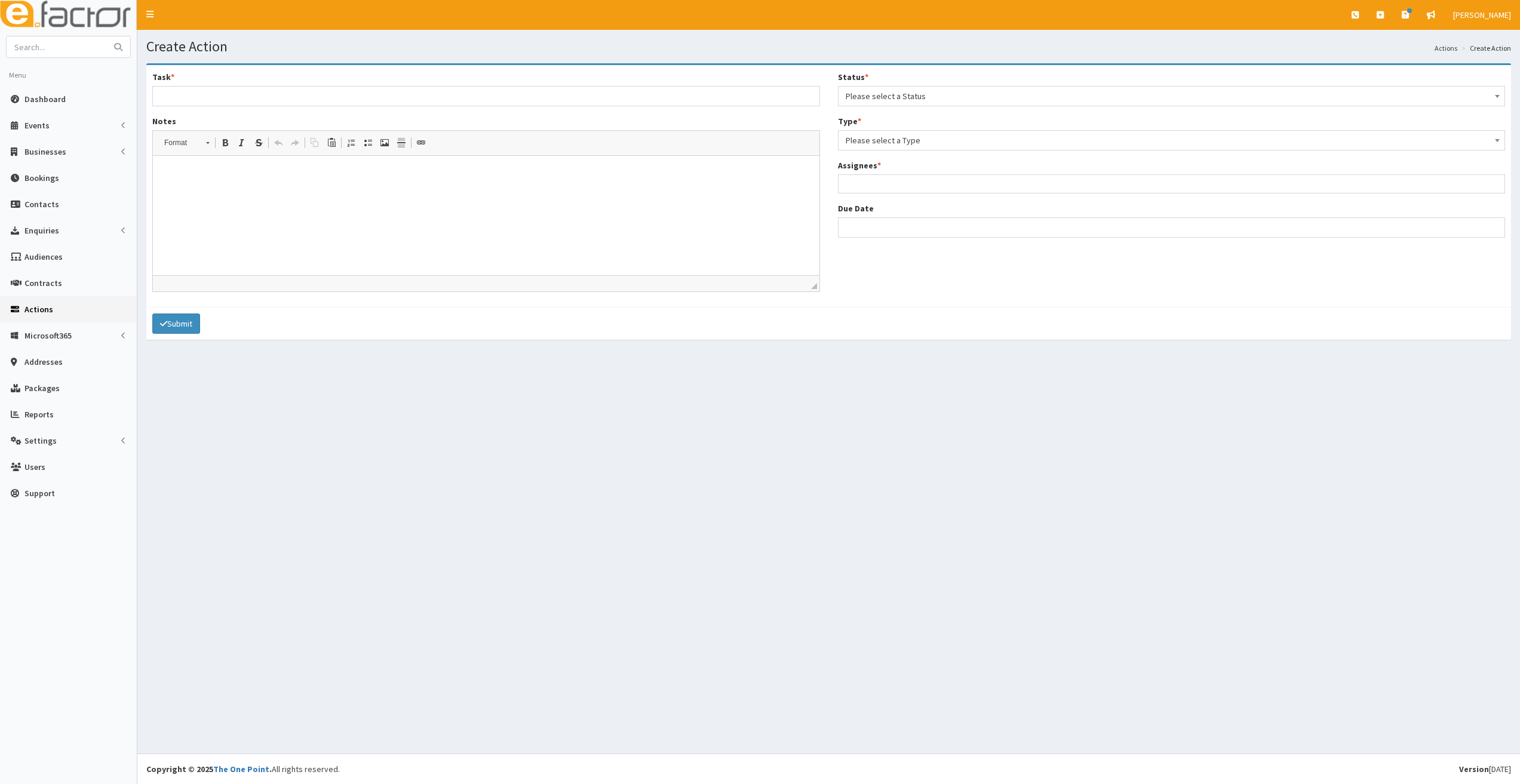
select select
drag, startPoint x: 261, startPoint y: 96, endPoint x: 357, endPoint y: 100, distance: 96.1
click at [269, 101] on input "Task *" at bounding box center [486, 96] width 668 height 20
type input "Grant enquiry - Stem Accountancy"
click at [243, 192] on html at bounding box center [486, 173] width 666 height 36
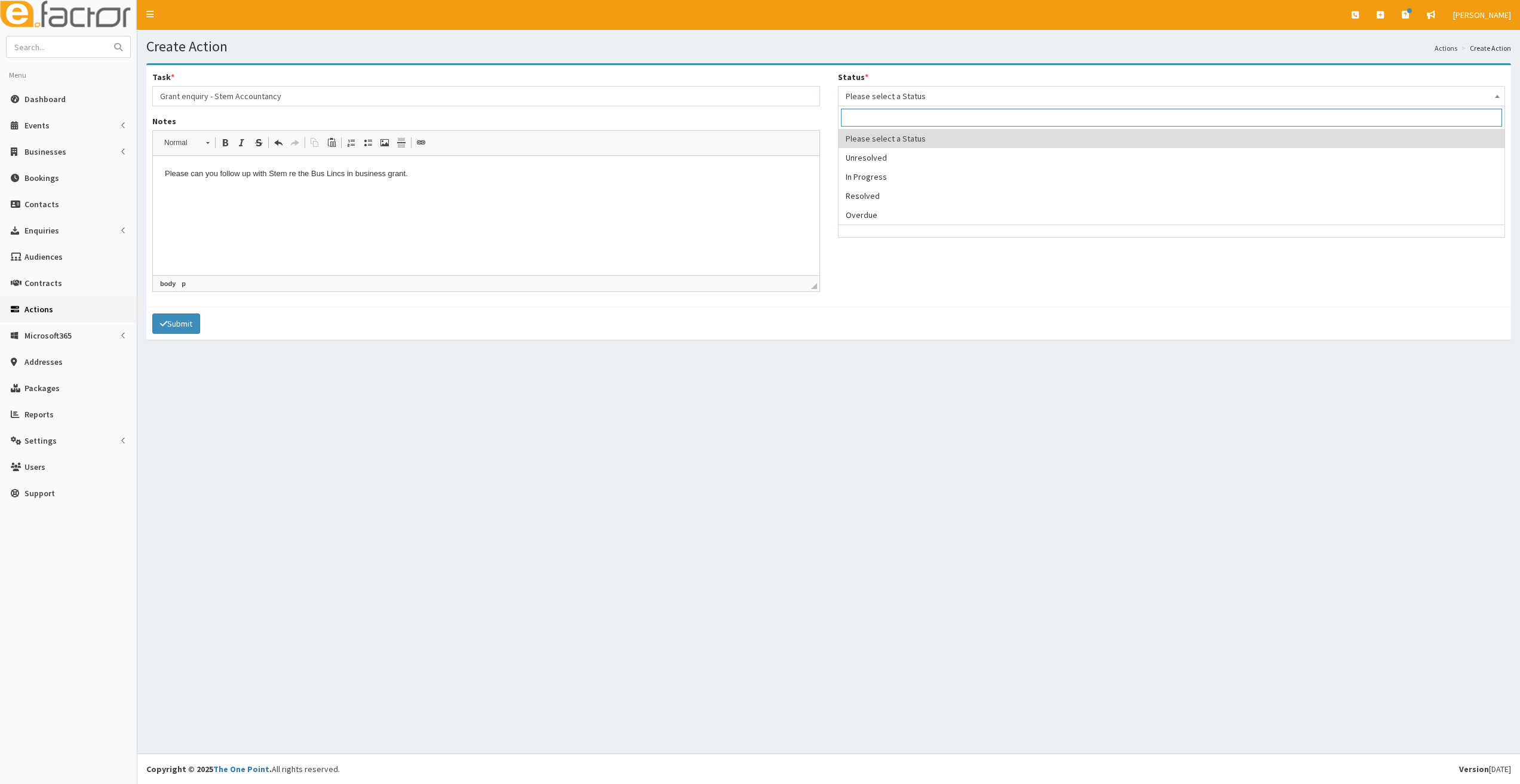
click at [882, 91] on span "Please select a Status" at bounding box center [1172, 96] width 652 height 17
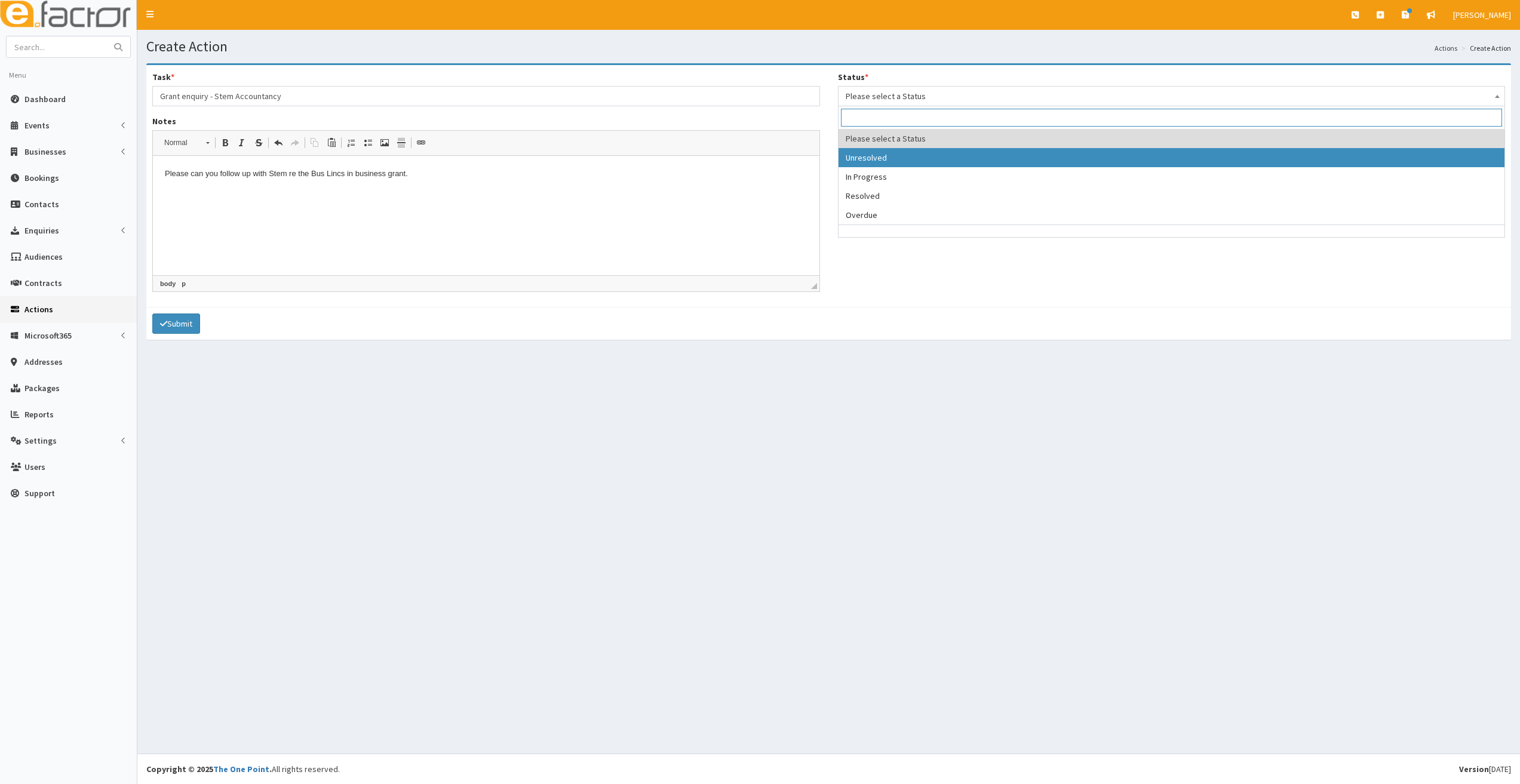
select select "1"
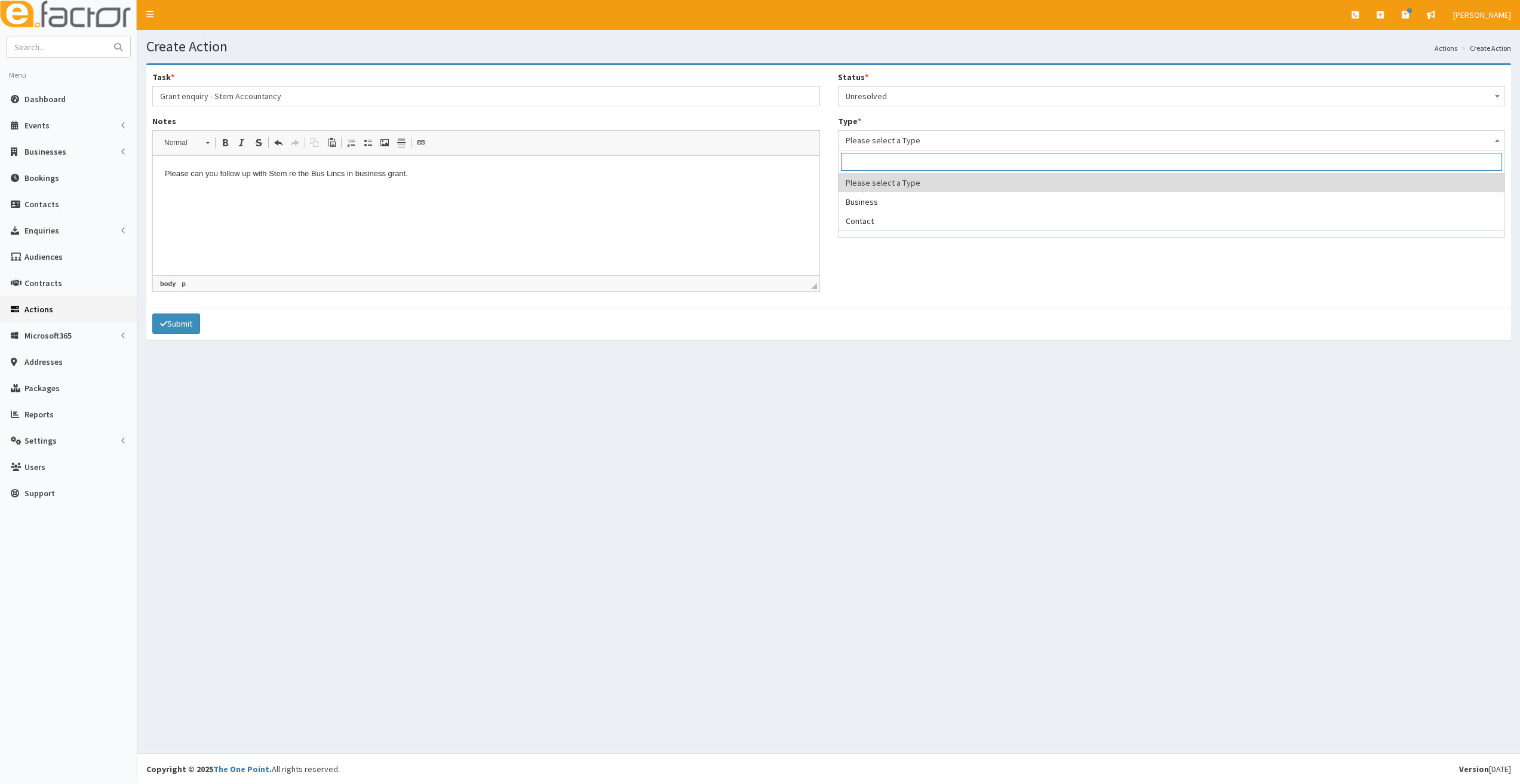
click at [882, 147] on span "Please select a Type" at bounding box center [1172, 140] width 652 height 17
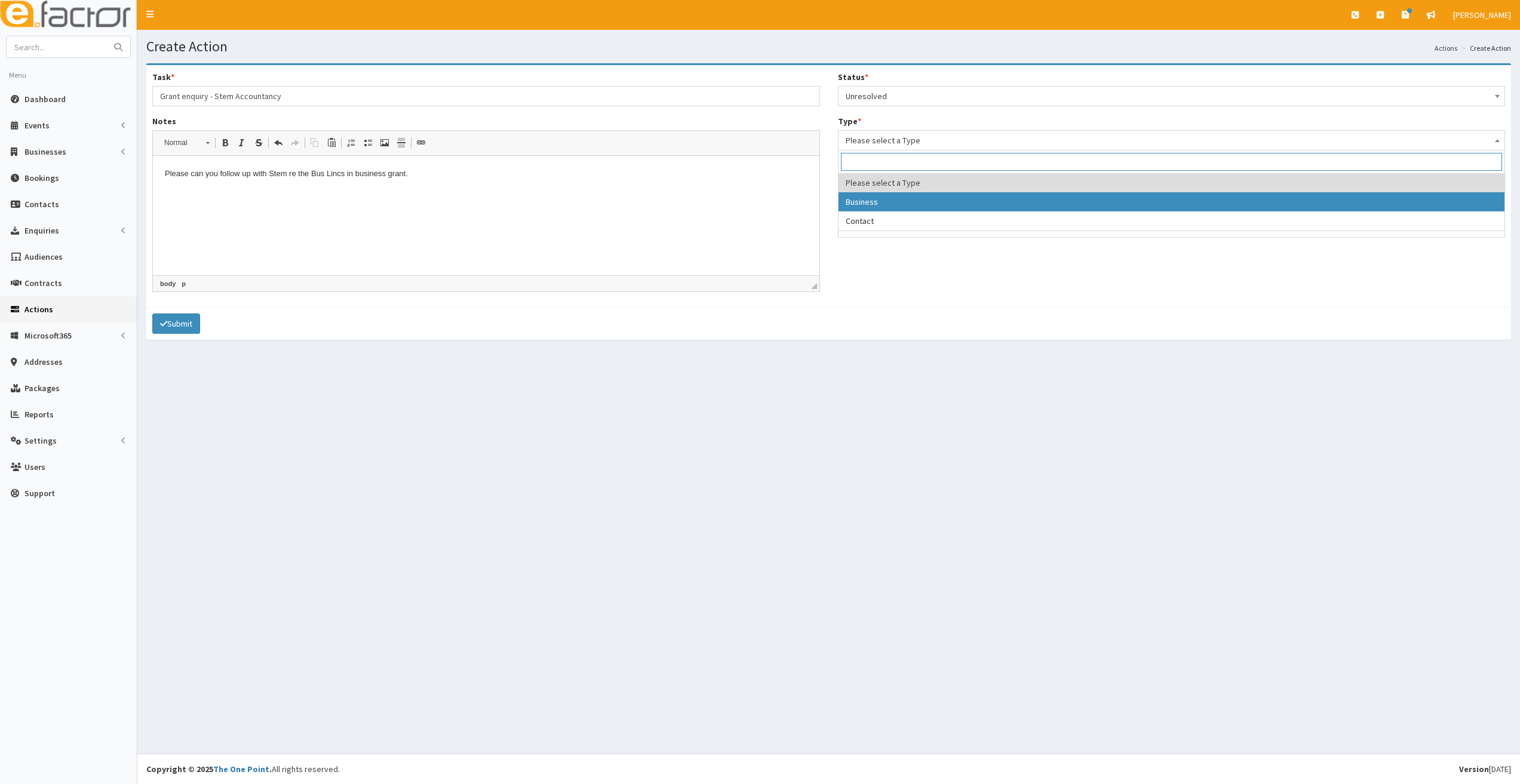
select select "business"
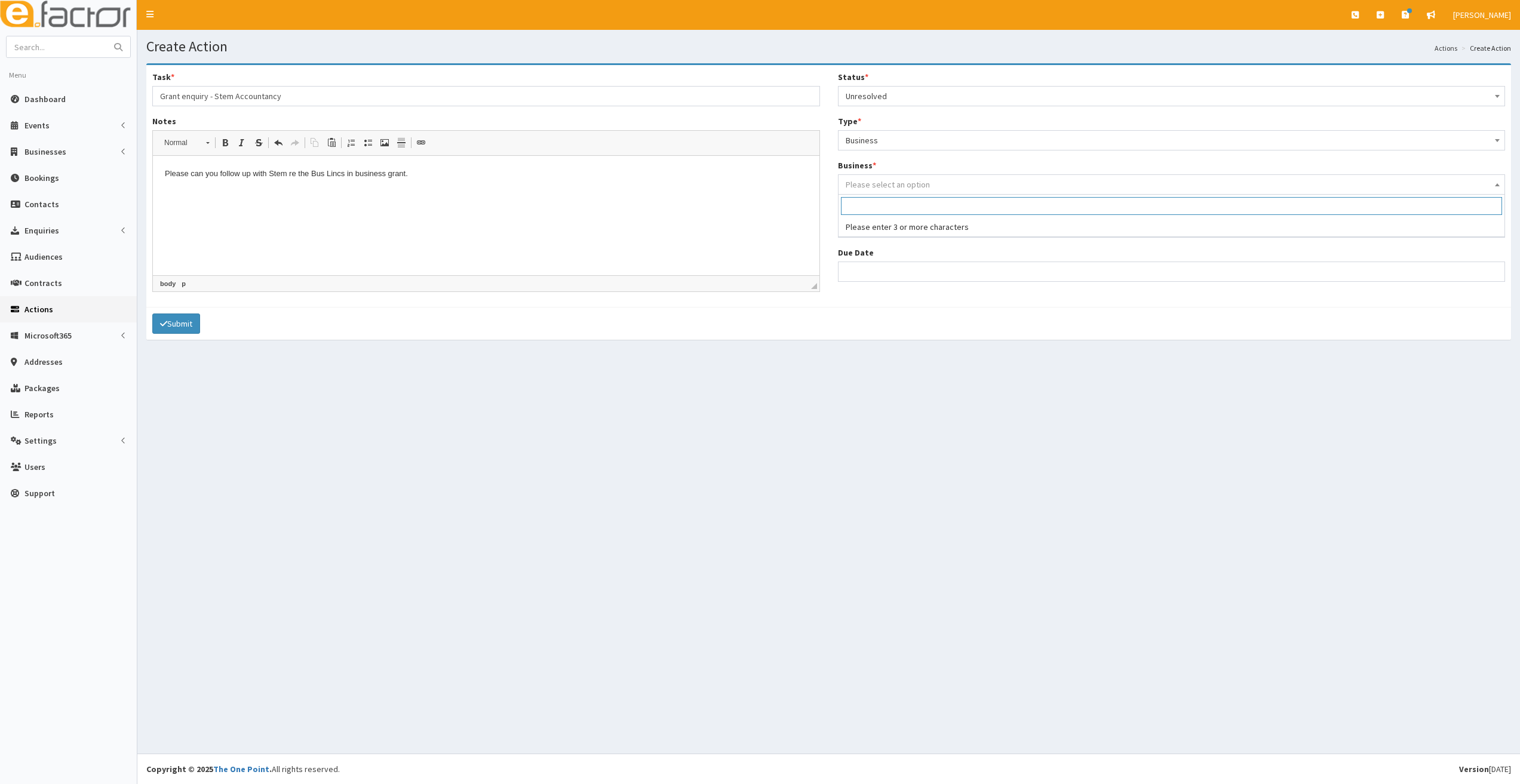
click at [884, 188] on span "Please select an option" at bounding box center [887, 185] width 84 height 11
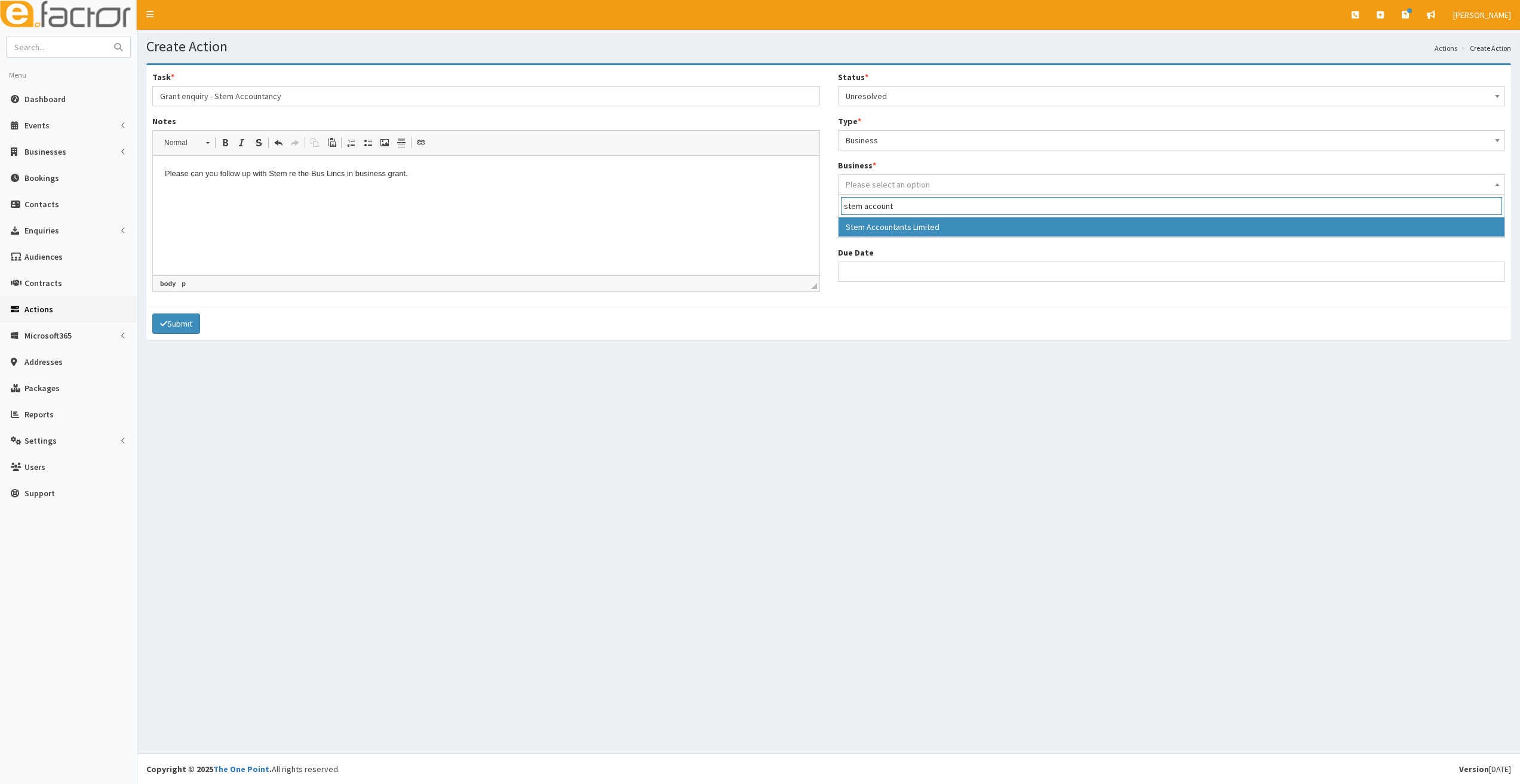
type input "stem account"
select select "4000"
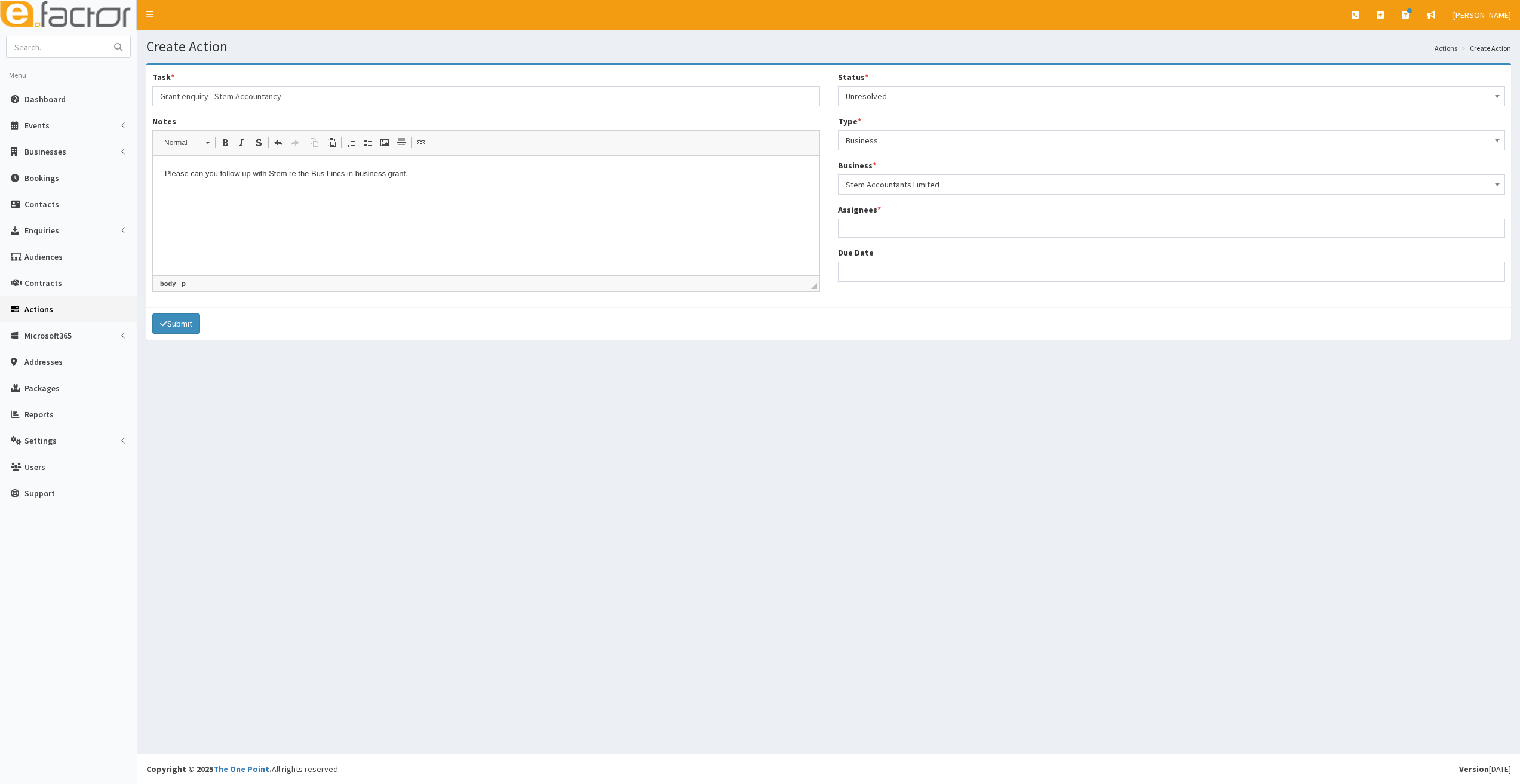
click at [895, 228] on ul at bounding box center [1172, 226] width 666 height 15
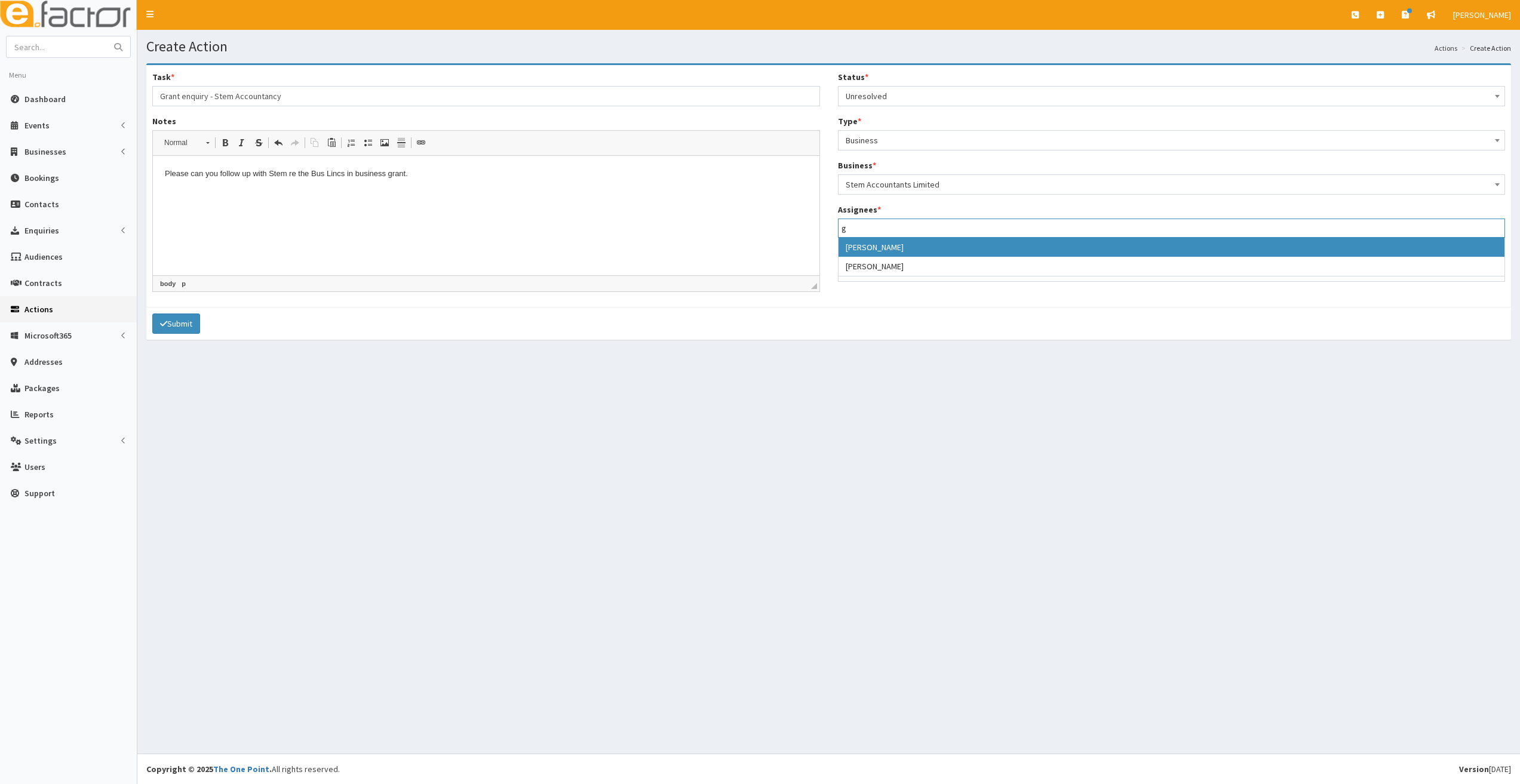
type input "g"
select select "20"
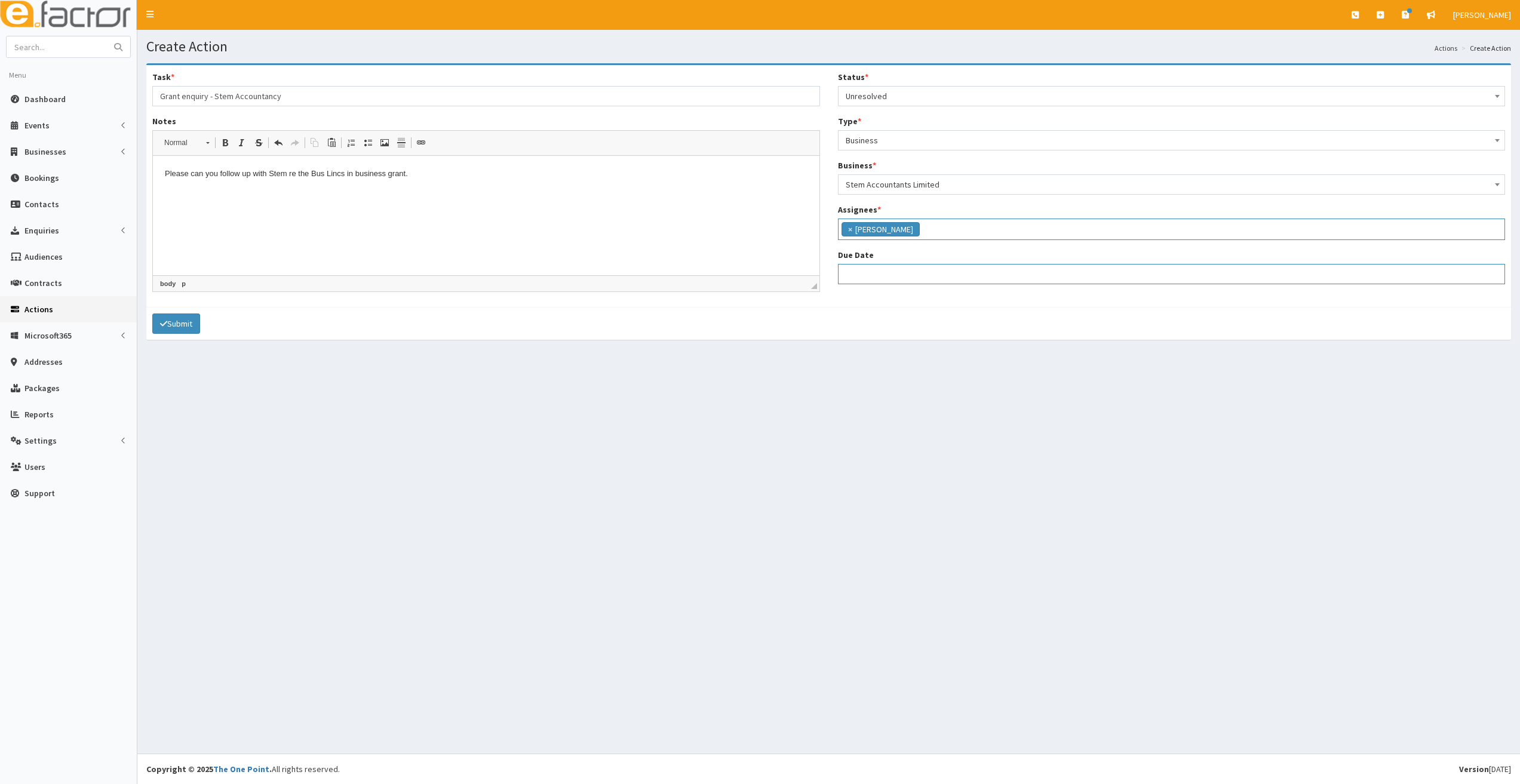
click at [877, 267] on input "Due Date" at bounding box center [1172, 274] width 668 height 20
select select "12"
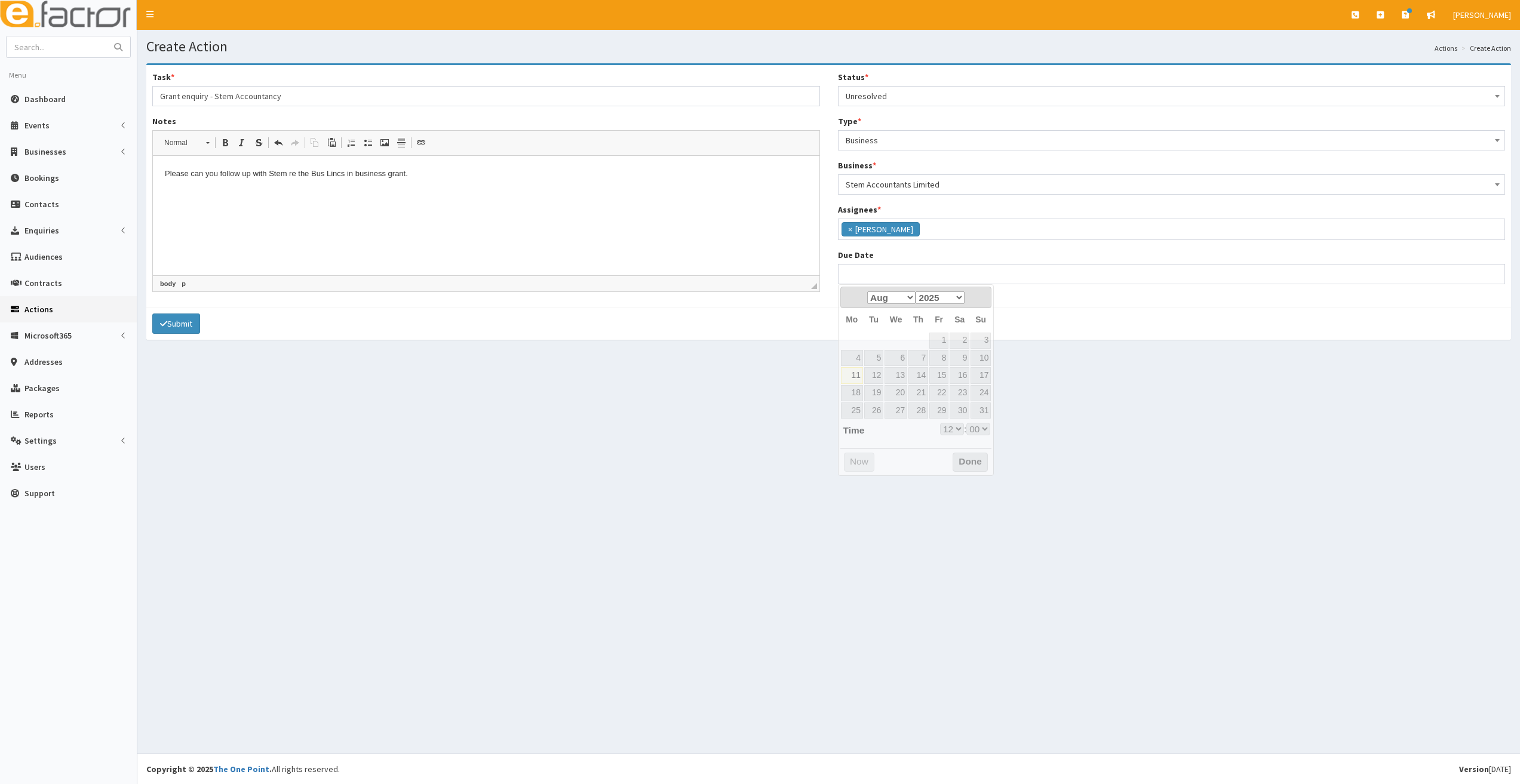
drag, startPoint x: 723, startPoint y: 493, endPoint x: 728, endPoint y: 482, distance: 12.1
click at [722, 493] on div "Create Action Actions Create Action Task * Grant enquiry - Stem Accountancy Not…" at bounding box center [828, 392] width 1383 height 724
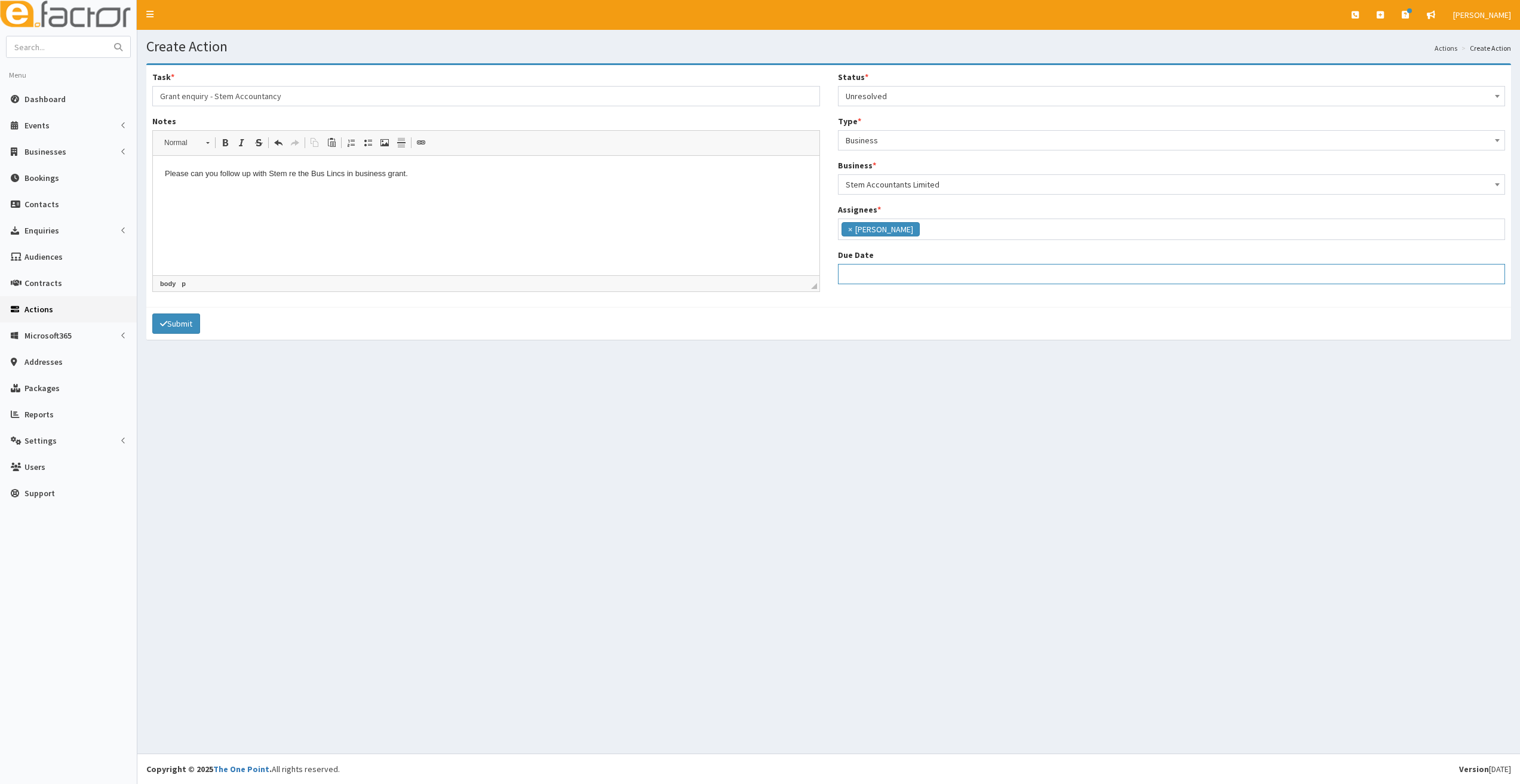
select select "12"
drag, startPoint x: 857, startPoint y: 267, endPoint x: 859, endPoint y: 275, distance: 8.2
click at [857, 267] on input "Due Date" at bounding box center [1172, 274] width 668 height 20
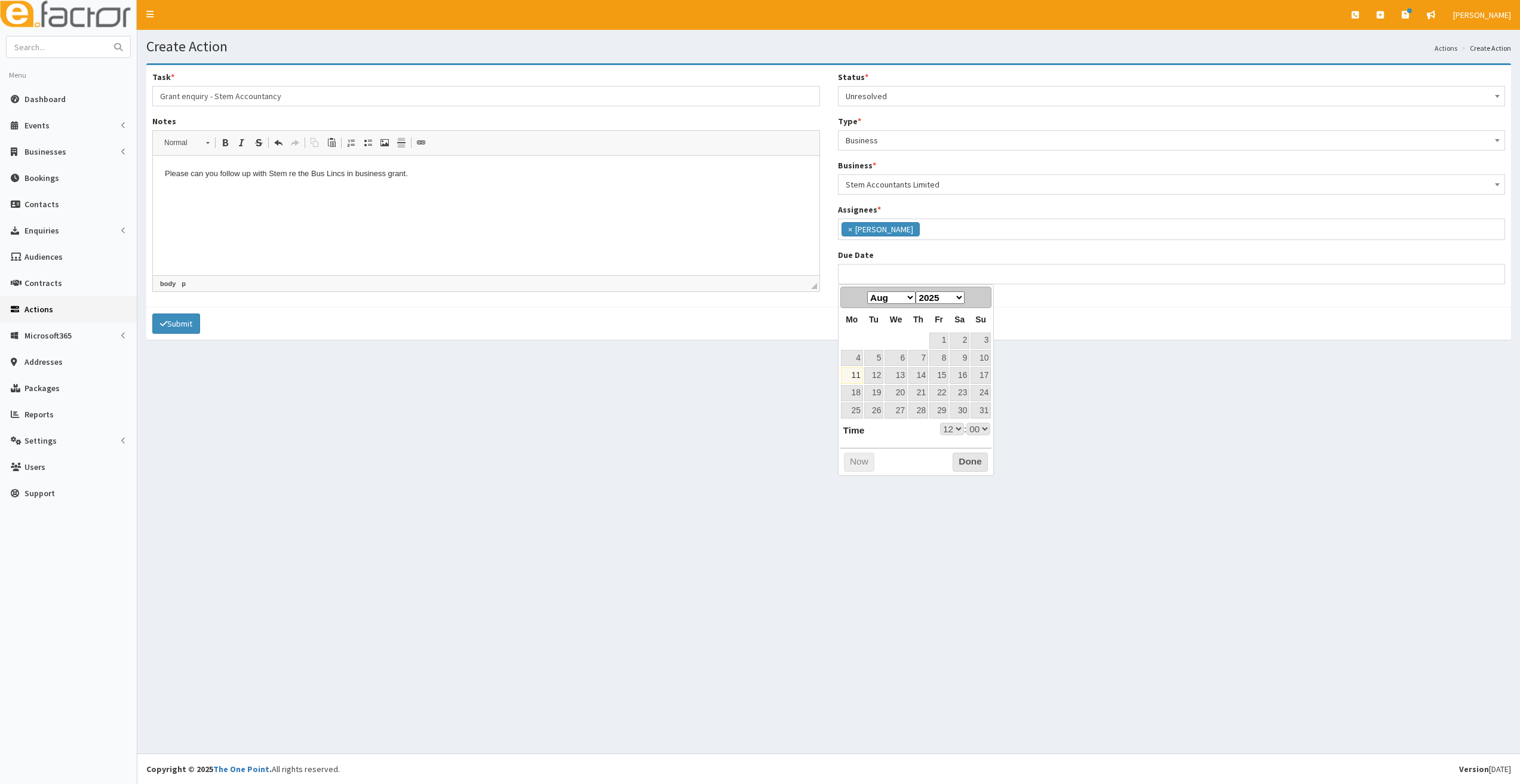
click at [871, 333] on table "Mo Tu We Th Fr Sa Su 1 2 3 4 5 6 7 8 9 10 11 12 13 14 15 16 17 18 19 20 21 22 2…" at bounding box center [916, 363] width 151 height 111
click at [939, 373] on link "15" at bounding box center [939, 375] width 19 height 16
type input "[DATE] 12:00"
select select "12"
click at [972, 465] on button "Done" at bounding box center [970, 462] width 35 height 19
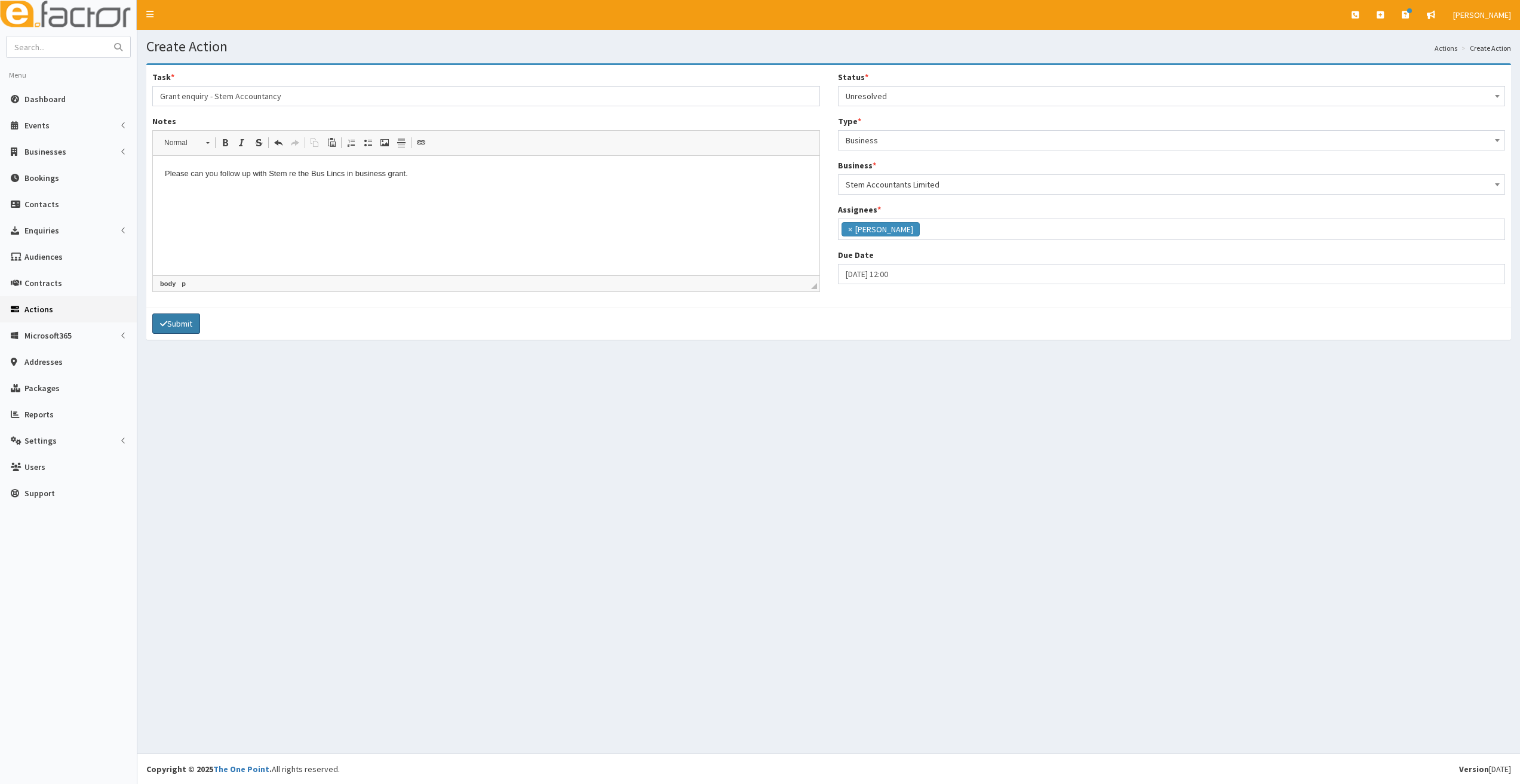
click at [188, 326] on button "Submit" at bounding box center [176, 323] width 48 height 20
